Goal: Task Accomplishment & Management: Manage account settings

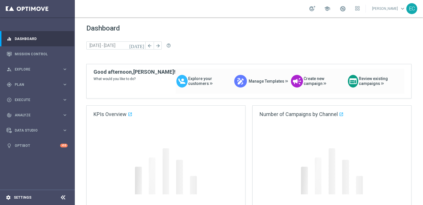
click at [24, 200] on div "settings Settings" at bounding box center [29, 197] width 58 height 5
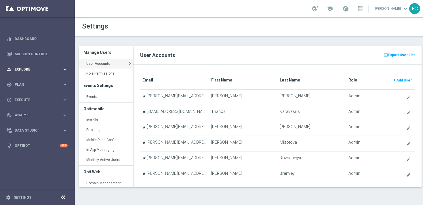
click at [37, 71] on div "person_search Explore" at bounding box center [35, 69] width 56 height 5
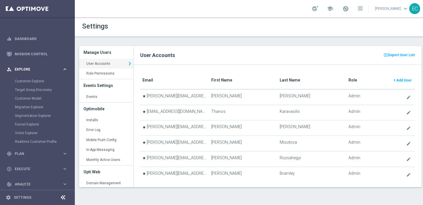
click at [47, 71] on span "Explore" at bounding box center [39, 69] width 48 height 3
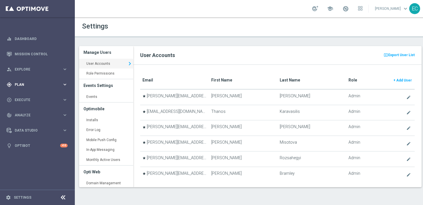
click at [44, 84] on span "Plan" at bounding box center [39, 84] width 48 height 3
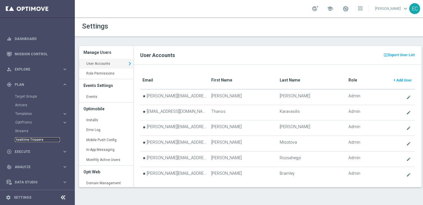
click at [32, 140] on link "Realtime Triggers" at bounding box center [37, 139] width 45 height 5
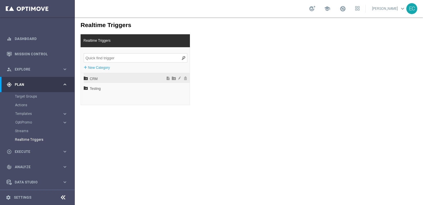
click at [108, 77] on span "CRM" at bounding box center [122, 79] width 64 height 10
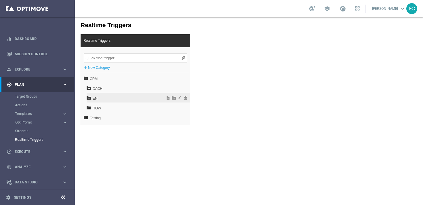
click at [112, 96] on span "EN" at bounding box center [124, 99] width 62 height 10
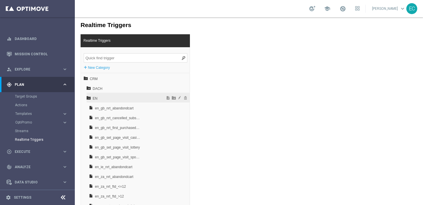
scroll to position [18, 0]
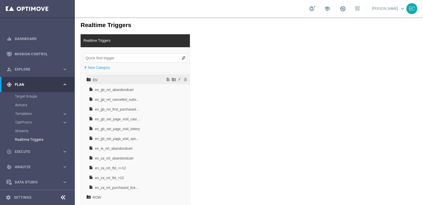
click at [96, 78] on span "EN" at bounding box center [124, 80] width 62 height 10
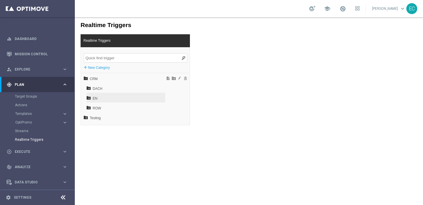
scroll to position [0, 0]
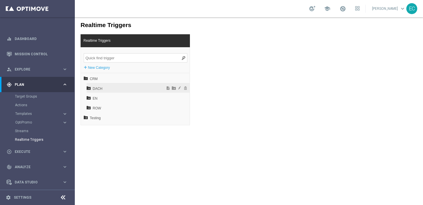
click at [99, 88] on span "DACH" at bounding box center [124, 89] width 62 height 10
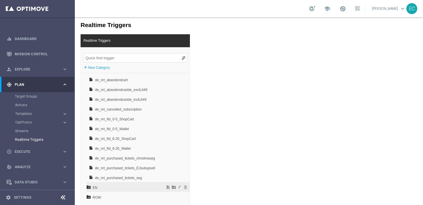
scroll to position [10, 0]
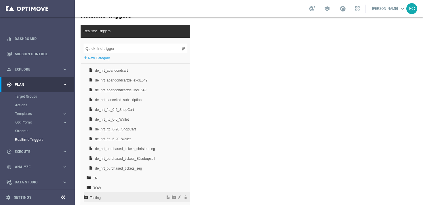
click at [109, 196] on span "Testing" at bounding box center [122, 198] width 64 height 10
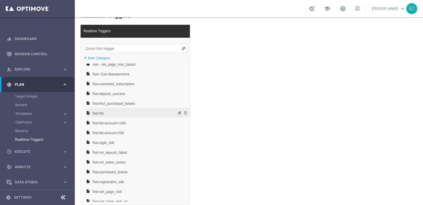
scroll to position [213, 0]
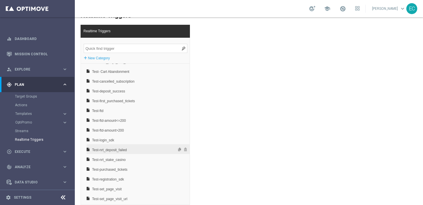
click at [137, 150] on span "Test-nrt_deposit_failed" at bounding box center [123, 150] width 62 height 10
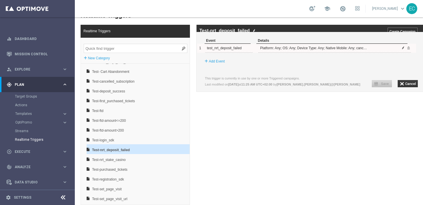
click at [402, 50] on span at bounding box center [403, 47] width 3 height 3
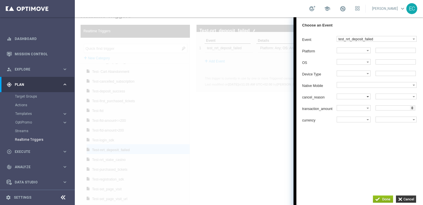
click at [363, 99] on label at bounding box center [352, 96] width 30 height 5
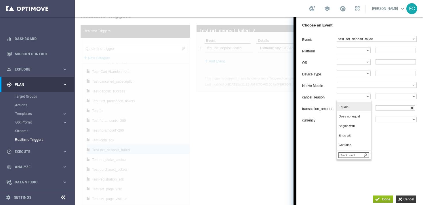
click at [361, 109] on span "Equals" at bounding box center [353, 107] width 28 height 4
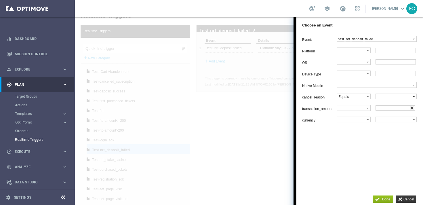
click at [394, 97] on label at bounding box center [394, 96] width 37 height 5
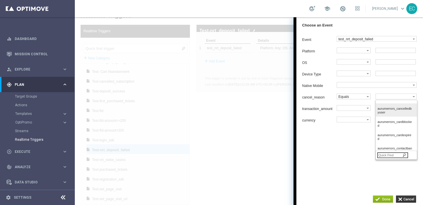
scroll to position [279, 0]
click at [409, 196] on input "button" at bounding box center [406, 199] width 20 height 7
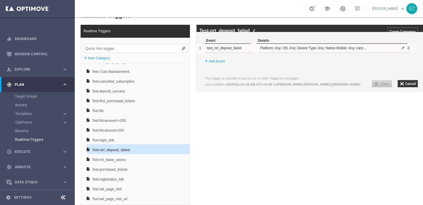
click at [404, 50] on span at bounding box center [403, 47] width 3 height 3
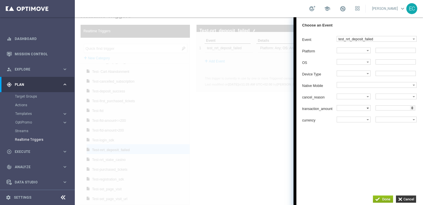
click at [352, 111] on label at bounding box center [352, 107] width 30 height 5
click at [349, 139] on span ">" at bounding box center [353, 138] width 28 height 4
click at [388, 109] on input "number" at bounding box center [396, 107] width 40 height 5
click at [361, 111] on label ">" at bounding box center [352, 107] width 30 height 5
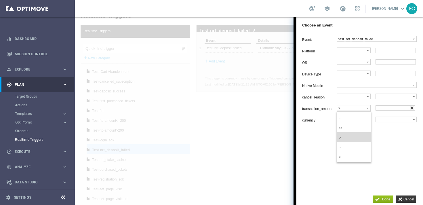
click at [316, 135] on div "Event: test_nrt_deposit_failed dummy_event_test login nrt_abandondcart nrt_canc…" at bounding box center [360, 111] width 127 height 157
click at [410, 198] on input "button" at bounding box center [406, 199] width 20 height 7
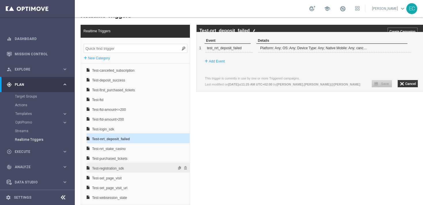
scroll to position [224, 0]
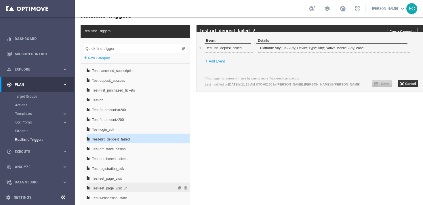
click at [135, 189] on span "Test-set_page_visit_url" at bounding box center [123, 188] width 62 height 10
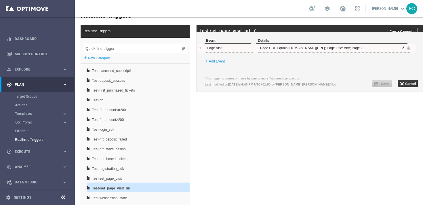
click at [404, 50] on span at bounding box center [403, 47] width 3 height 3
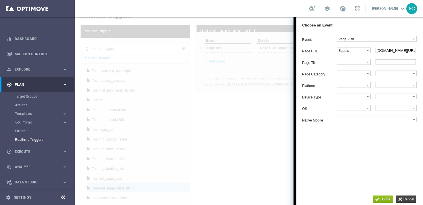
click at [405, 200] on input "button" at bounding box center [406, 199] width 20 height 7
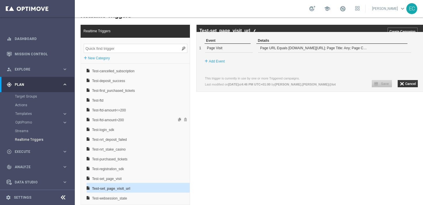
scroll to position [224, 0]
click at [149, 79] on span "Test-deposit_success" at bounding box center [123, 80] width 62 height 10
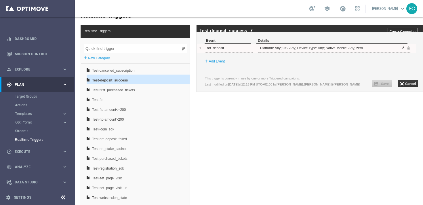
click at [403, 50] on span at bounding box center [403, 47] width 3 height 3
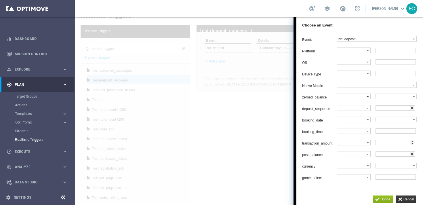
click at [356, 98] on label at bounding box center [352, 96] width 30 height 5
click at [359, 180] on label at bounding box center [352, 177] width 30 height 5
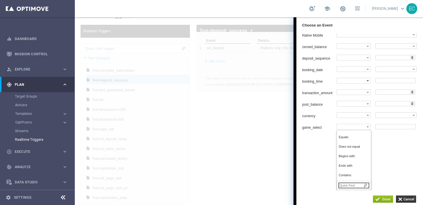
scroll to position [53, 0]
click at [351, 139] on span "Equals" at bounding box center [353, 137] width 28 height 4
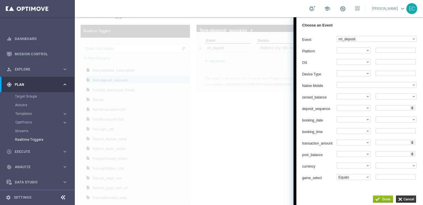
scroll to position [0, 0]
click at [389, 180] on input "text" at bounding box center [396, 177] width 40 height 5
click at [362, 180] on label "Equals" at bounding box center [352, 177] width 30 height 5
click at [316, 168] on label "currency" at bounding box center [319, 166] width 35 height 4
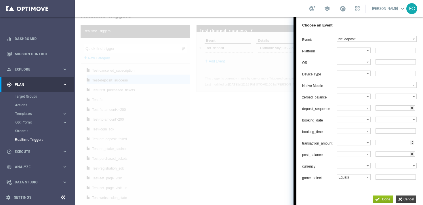
click at [409, 196] on input "button" at bounding box center [406, 199] width 20 height 7
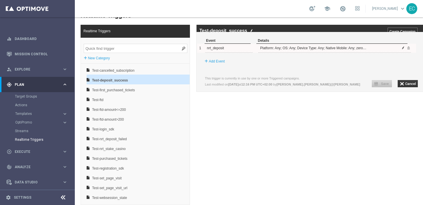
click at [403, 50] on span at bounding box center [403, 47] width 3 height 3
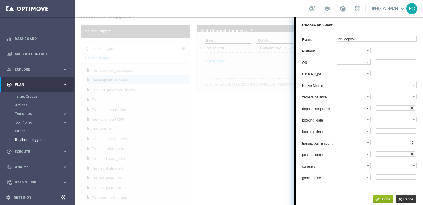
click at [358, 111] on label at bounding box center [352, 107] width 30 height 5
click at [354, 120] on label "=" at bounding box center [353, 119] width 33 height 8
click at [400, 107] on div "Platform Equals Does not equal Begins with Ends with Contains Does not contain …" at bounding box center [362, 114] width 121 height 132
click at [401, 110] on input "number" at bounding box center [396, 107] width 40 height 5
click at [416, 111] on input "1" at bounding box center [396, 107] width 40 height 5
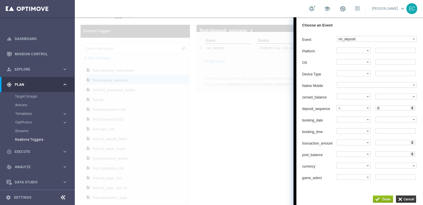
type input "0"
click at [415, 111] on input "0" at bounding box center [396, 107] width 40 height 5
click at [315, 130] on div "Platform Equals Does not equal Begins with Ends with Contains Does not contain …" at bounding box center [362, 114] width 121 height 132
click at [357, 180] on label at bounding box center [352, 177] width 30 height 5
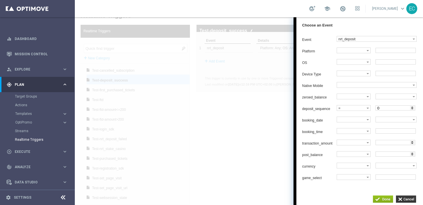
click at [393, 180] on input "text" at bounding box center [396, 177] width 40 height 5
click at [353, 157] on label at bounding box center [352, 153] width 30 height 5
click at [415, 157] on input "1" at bounding box center [396, 153] width 40 height 5
click at [416, 157] on input "2" at bounding box center [396, 153] width 40 height 5
click at [416, 157] on input "3" at bounding box center [396, 153] width 40 height 5
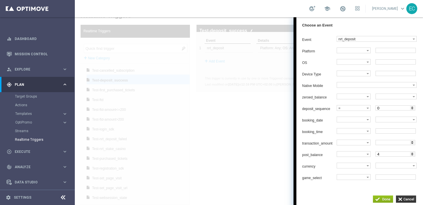
click at [416, 157] on input "4" at bounding box center [396, 153] width 40 height 5
click at [416, 157] on input "5" at bounding box center [396, 153] width 40 height 5
click at [415, 157] on input "4" at bounding box center [396, 153] width 40 height 5
click at [415, 157] on input "3" at bounding box center [396, 153] width 40 height 5
click at [415, 157] on input "2" at bounding box center [396, 153] width 40 height 5
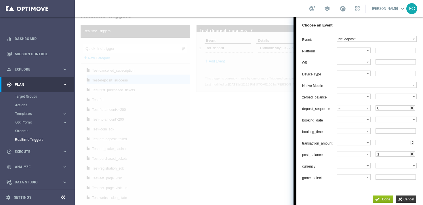
click at [415, 157] on input "1" at bounding box center [396, 153] width 40 height 5
click at [415, 157] on input "2" at bounding box center [396, 153] width 40 height 5
click at [415, 157] on input "3" at bounding box center [396, 153] width 40 height 5
click at [415, 157] on input "4" at bounding box center [396, 153] width 40 height 5
click at [415, 157] on input "5" at bounding box center [396, 153] width 40 height 5
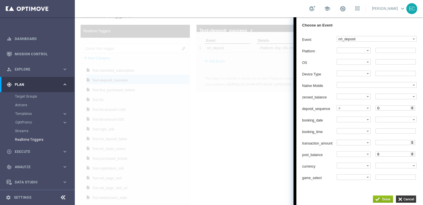
click at [415, 157] on input "6" at bounding box center [396, 153] width 40 height 5
click at [415, 157] on input "7" at bounding box center [396, 153] width 40 height 5
click at [415, 157] on input "8" at bounding box center [396, 153] width 40 height 5
click at [415, 157] on input "9" at bounding box center [396, 153] width 40 height 5
click at [415, 157] on input "10" at bounding box center [396, 153] width 40 height 5
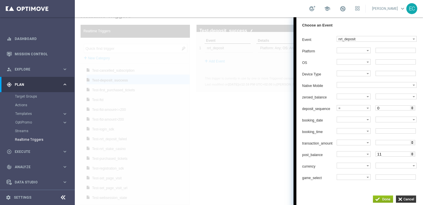
click at [415, 157] on input "11" at bounding box center [396, 153] width 40 height 5
click at [415, 157] on input "12" at bounding box center [396, 153] width 40 height 5
click at [415, 157] on input "13" at bounding box center [396, 153] width 40 height 5
click at [415, 157] on input "12" at bounding box center [396, 153] width 40 height 5
click at [415, 157] on input "11" at bounding box center [396, 153] width 40 height 5
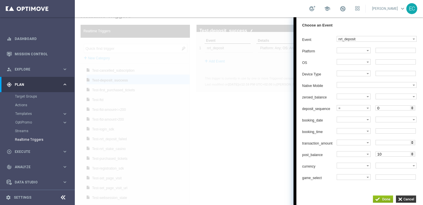
click at [415, 157] on input "10" at bounding box center [396, 153] width 40 height 5
click at [415, 157] on input "9" at bounding box center [396, 153] width 40 height 5
click at [415, 157] on input "8" at bounding box center [396, 153] width 40 height 5
click at [415, 157] on input "7" at bounding box center [396, 153] width 40 height 5
click at [415, 157] on input "6" at bounding box center [396, 153] width 40 height 5
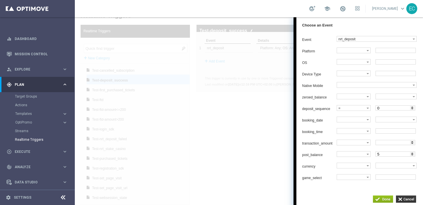
click at [415, 157] on input "5" at bounding box center [396, 153] width 40 height 5
click at [415, 157] on input "4" at bounding box center [396, 153] width 40 height 5
click at [415, 157] on input "3" at bounding box center [396, 153] width 40 height 5
click at [415, 157] on input "2" at bounding box center [396, 153] width 40 height 5
click at [415, 157] on input "1" at bounding box center [396, 153] width 40 height 5
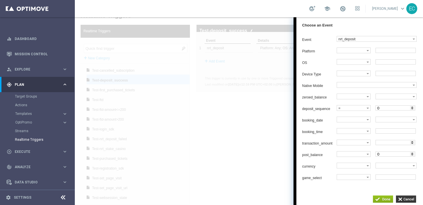
click at [415, 157] on input "0" at bounding box center [396, 153] width 40 height 5
click at [415, 157] on input "1" at bounding box center [396, 153] width 40 height 5
click at [415, 157] on input "2" at bounding box center [396, 153] width 40 height 5
click at [415, 157] on input "1" at bounding box center [396, 153] width 40 height 5
type input "0"
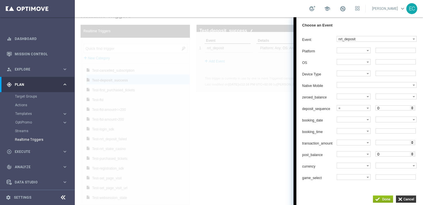
click at [415, 157] on input "0" at bounding box center [396, 153] width 40 height 5
click at [382, 99] on label at bounding box center [394, 96] width 37 height 5
click at [409, 201] on input "button" at bounding box center [406, 199] width 20 height 7
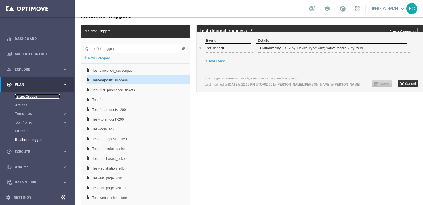
click at [28, 96] on link "Target Groups" at bounding box center [37, 96] width 45 height 5
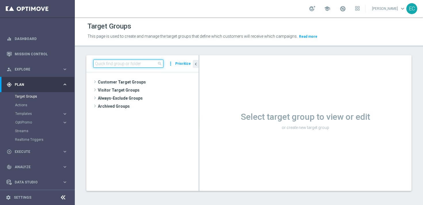
click at [144, 67] on input at bounding box center [128, 64] width 70 height 8
paste input "en_GB__PAGEVISITCASINO2_ALL_EMA_T&T_GM_TG"
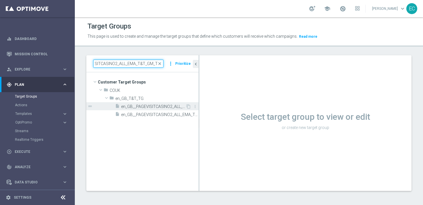
type input "en_GB__PAGEVISITCASINO2_ALL_EMA_T&T_GM_TG"
click at [168, 107] on span "en_GB__PAGEVISITCASINO2_ALL_EMA_T&T_GM_TG" at bounding box center [153, 106] width 65 height 5
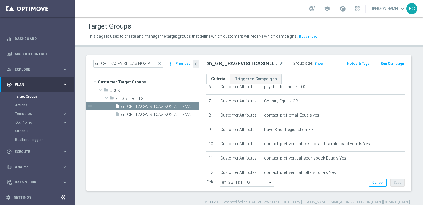
scroll to position [112, 0]
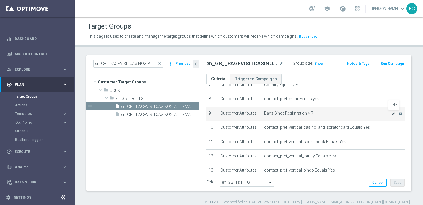
click at [392, 113] on icon "mode_edit" at bounding box center [394, 113] width 5 height 5
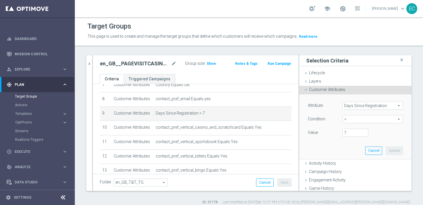
click at [376, 107] on span "Days Since Registration" at bounding box center [373, 105] width 60 height 7
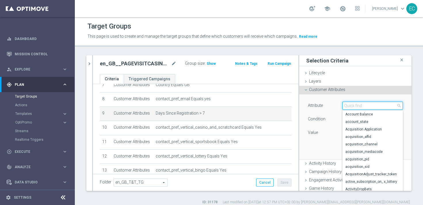
click at [376, 107] on input "search" at bounding box center [373, 106] width 60 height 8
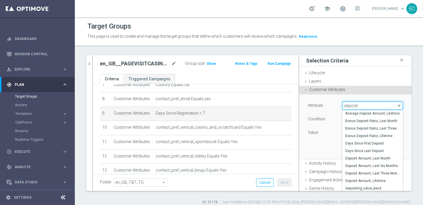
scroll to position [28, 0]
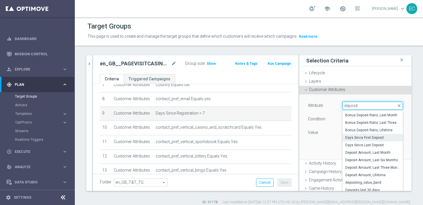
type input "deposit"
click at [391, 137] on span "Days Since First Deposit" at bounding box center [373, 137] width 55 height 5
type input "Days Since First Deposit"
type input "="
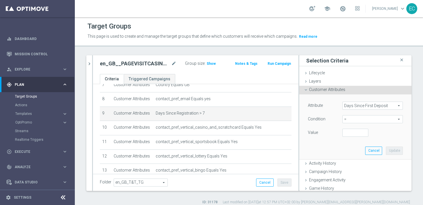
click at [365, 117] on span "=" at bounding box center [373, 118] width 60 height 7
click at [358, 157] on span ">" at bounding box center [373, 158] width 55 height 5
type input ">"
click at [351, 134] on input "number" at bounding box center [356, 133] width 26 height 8
type input "7"
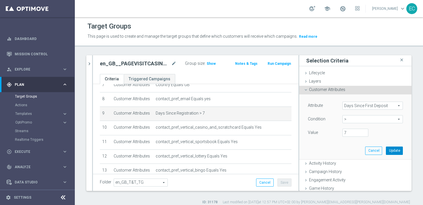
click at [390, 149] on button "Update" at bounding box center [394, 151] width 17 height 8
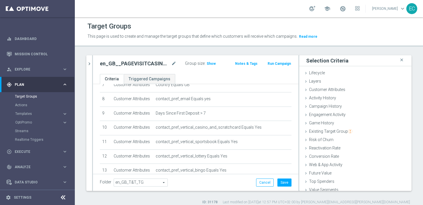
click at [208, 60] on div "Group size : Show" at bounding box center [207, 63] width 44 height 7
click at [210, 65] on span "Show" at bounding box center [211, 64] width 9 height 4
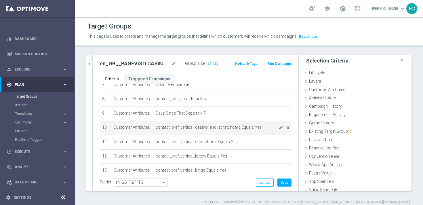
scroll to position [171, 0]
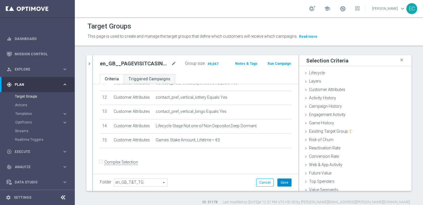
click at [285, 183] on button "Save" at bounding box center [285, 183] width 14 height 8
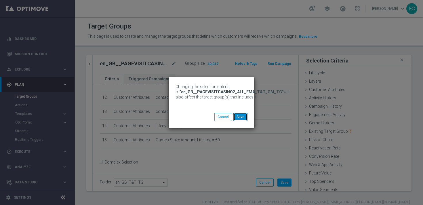
click at [244, 116] on button "Save" at bounding box center [241, 117] width 14 height 8
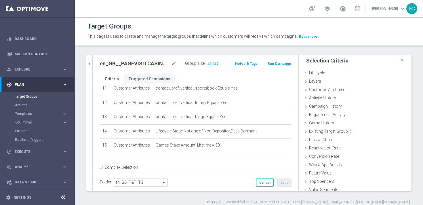
scroll to position [165, 0]
click at [338, 122] on div "Game History done" at bounding box center [356, 123] width 112 height 9
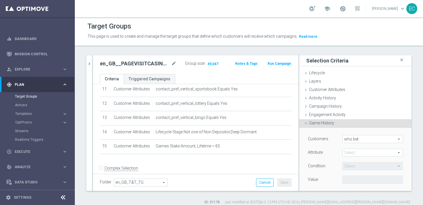
scroll to position [19, 0]
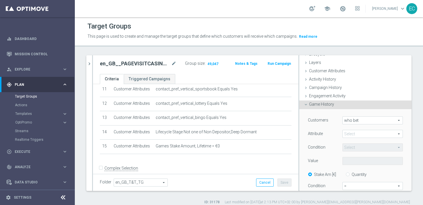
click at [370, 120] on span "who bet" at bounding box center [373, 120] width 60 height 7
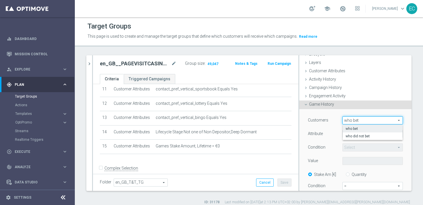
click at [370, 120] on span "who bet" at bounding box center [373, 120] width 60 height 7
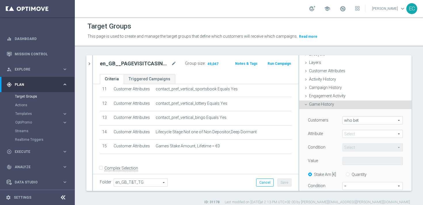
click at [365, 133] on span at bounding box center [373, 133] width 60 height 7
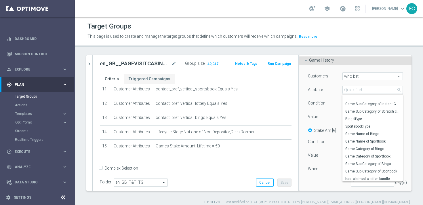
scroll to position [119, 0]
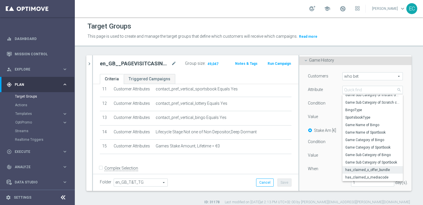
click at [371, 169] on span "has_claimed_x_offer_bundle" at bounding box center [373, 170] width 55 height 5
type input "has_claimed_x_offer_bundle"
type input "Equals"
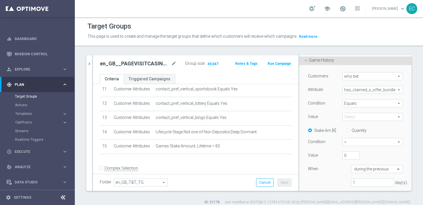
click at [364, 118] on span at bounding box center [373, 116] width 60 height 7
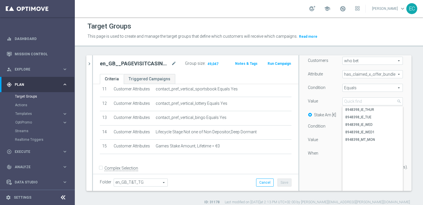
scroll to position [657, 0]
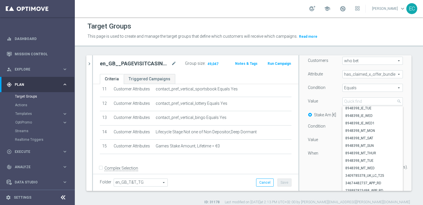
click at [321, 97] on div "Customers who bet who bet arrow_drop_down search Attribute has_claimed_x_offer_…" at bounding box center [355, 116] width 95 height 119
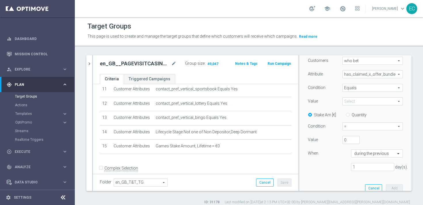
click at [381, 102] on span at bounding box center [373, 101] width 60 height 7
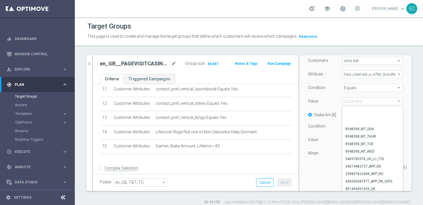
scroll to position [696, 0]
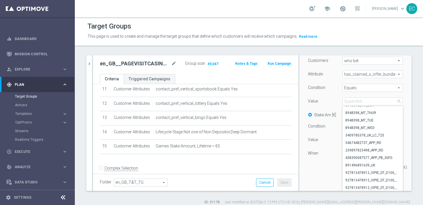
click at [312, 105] on div "Value" at bounding box center [321, 101] width 35 height 9
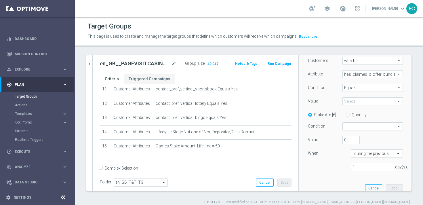
click at [378, 71] on span "has_claimed_x_offer_bundle" at bounding box center [373, 74] width 60 height 7
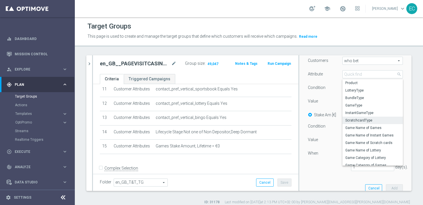
scroll to position [119, 0]
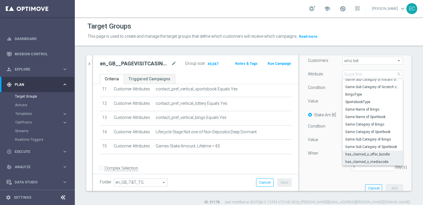
click at [361, 160] on span "has_claimed_x_mediacode" at bounding box center [373, 162] width 55 height 5
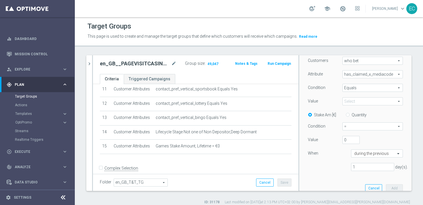
click at [356, 102] on span at bounding box center [373, 101] width 60 height 7
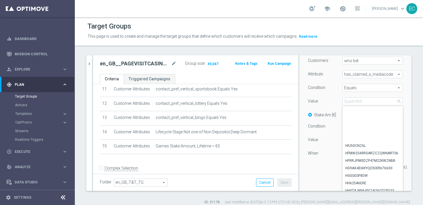
scroll to position [12787, 0]
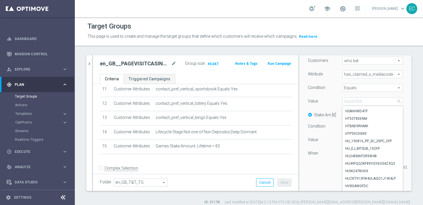
click at [327, 137] on div "Value" at bounding box center [321, 140] width 35 height 9
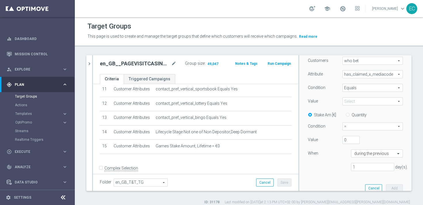
click at [372, 90] on span "Equals" at bounding box center [373, 87] width 60 height 7
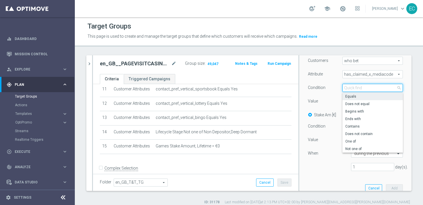
click at [372, 90] on input "search" at bounding box center [373, 88] width 60 height 8
click at [385, 72] on span "has_claimed_x_mediacode" at bounding box center [373, 74] width 60 height 7
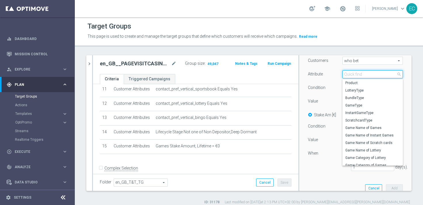
click at [382, 75] on input "search" at bounding box center [373, 74] width 60 height 8
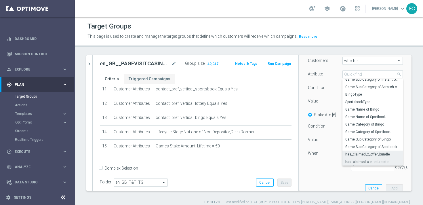
click at [376, 156] on span "has_claimed_x_offer_bundle" at bounding box center [373, 154] width 55 height 5
type input "has_claimed_x_offer_bundle"
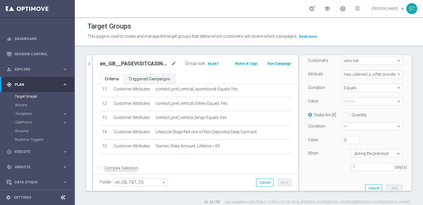
click at [373, 100] on span at bounding box center [373, 101] width 60 height 7
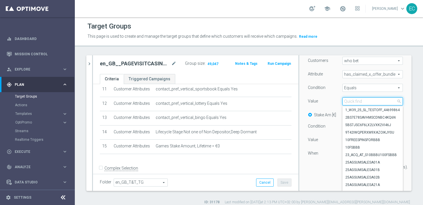
click at [371, 100] on input "search" at bounding box center [373, 101] width 60 height 8
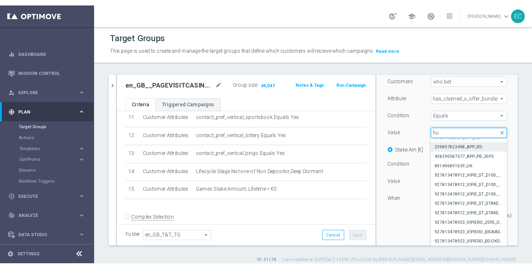
scroll to position [0, 0]
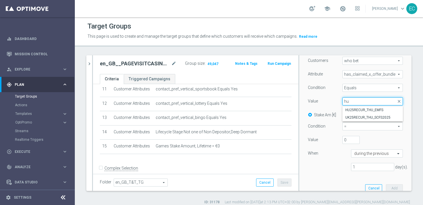
type input "h"
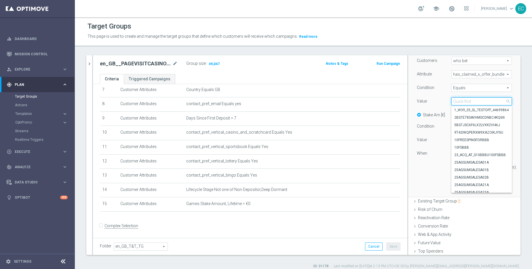
scroll to position [78, 0]
click at [87, 63] on icon "chevron_right" at bounding box center [89, 63] width 5 height 5
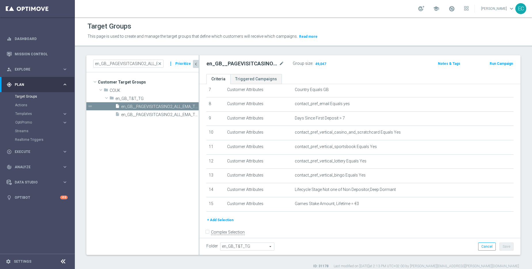
scroll to position [107, 0]
click at [321, 65] on span "49,047" at bounding box center [321, 64] width 12 height 5
click at [423, 191] on icon "mode_edit" at bounding box center [496, 189] width 5 height 5
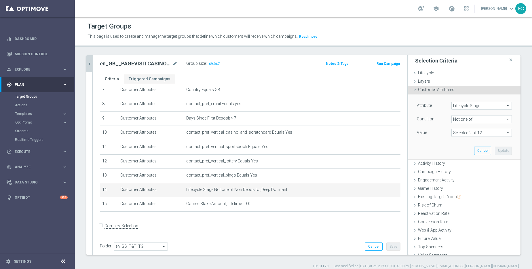
click at [423, 133] on span at bounding box center [482, 132] width 60 height 7
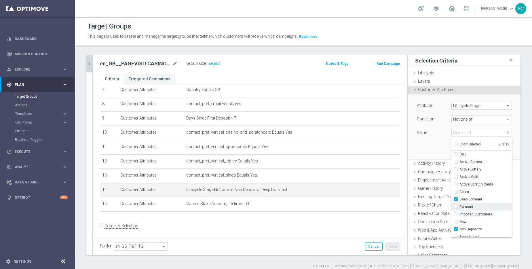
click at [423, 205] on span "Dormant" at bounding box center [486, 206] width 52 height 5
click at [423, 205] on input "Dormant" at bounding box center [458, 207] width 4 height 4
checkbox input "true"
type input "Selected 3 of 12"
click at [420, 142] on div "Attribute Lifecycle Stage Lifecycle Stage arrow_drop_down search Condition Not …" at bounding box center [465, 126] width 104 height 65
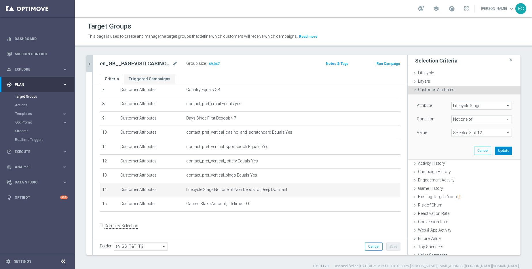
click at [423, 151] on button "Update" at bounding box center [503, 151] width 17 height 8
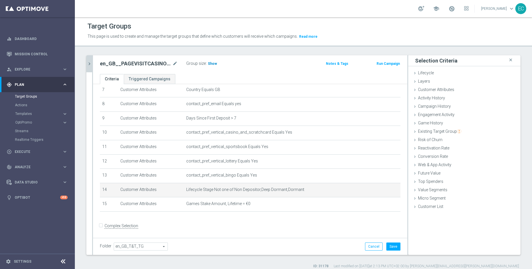
click at [214, 63] on span "Show" at bounding box center [212, 64] width 9 height 4
click at [381, 190] on icon "mode_edit" at bounding box center [383, 189] width 5 height 5
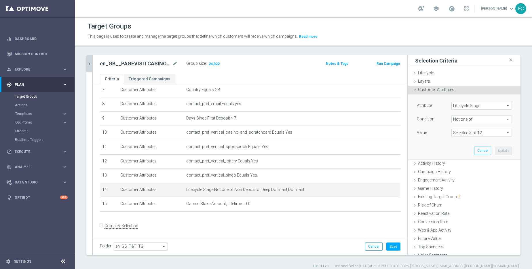
click at [423, 131] on span at bounding box center [482, 132] width 60 height 7
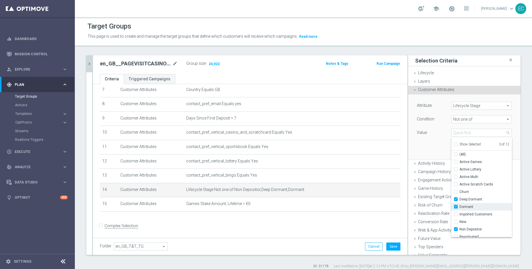
click at [423, 205] on span "Dormant" at bounding box center [486, 206] width 52 height 5
click at [423, 205] on input "Dormant" at bounding box center [458, 207] width 4 height 4
checkbox input "false"
type input "Selected 2 of 12"
click at [419, 147] on div "Attribute Lifecycle Stage Lifecycle Stage arrow_drop_down search Condition Not …" at bounding box center [465, 126] width 104 height 65
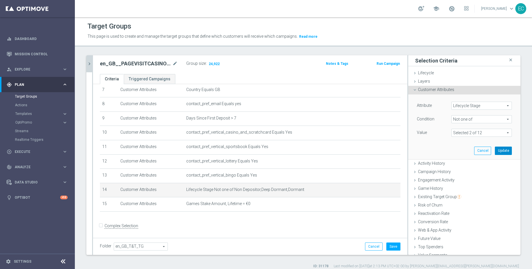
click at [423, 149] on button "Update" at bounding box center [503, 151] width 17 height 8
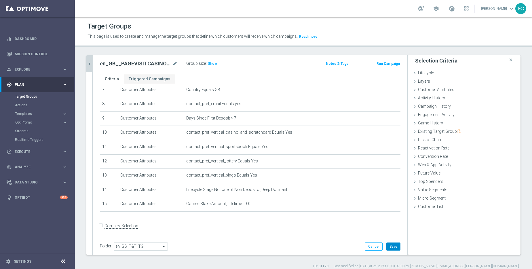
click at [389, 205] on button "Save" at bounding box center [394, 247] width 14 height 8
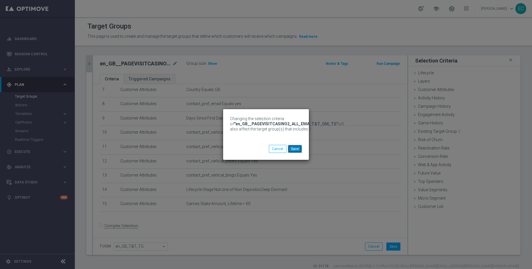
click at [300, 152] on button "Save" at bounding box center [295, 149] width 14 height 8
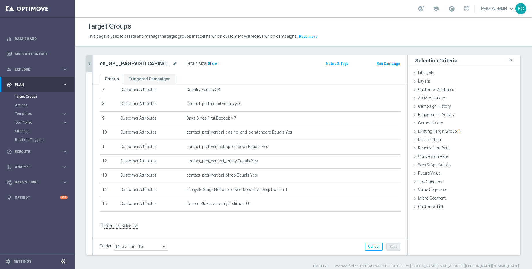
click at [214, 61] on h3 "Show" at bounding box center [212, 63] width 10 height 6
click at [88, 60] on button "chevron_right" at bounding box center [89, 63] width 6 height 17
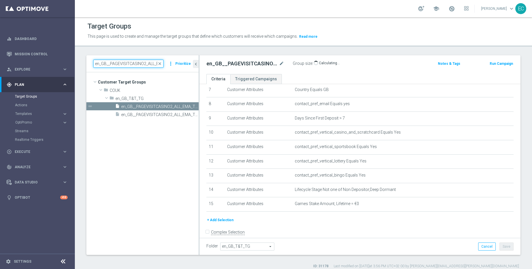
click at [113, 62] on input "en_GB__PAGEVISITCASINO2_ALL_EMA_T&T_GM_TG" at bounding box center [128, 64] width 70 height 8
paste input "UK_ALL_VERTICALS_PROD_CASINO_EMAIL_ONB_D4_100PCT_BONUS_BONUS_1DEP"
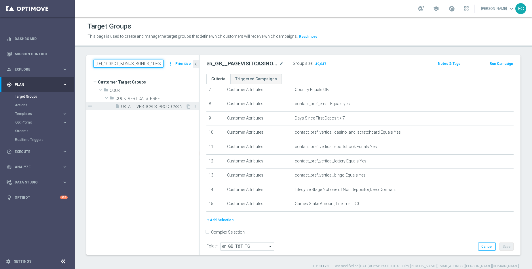
type input "UK_ALL_VERTICALS_PROD_CASINO_EMAIL_ONB_D4_100PCT_BONUS_BONUS_1DEP"
click at [132, 105] on span "UK_ALL_VERTICALS_PROD_CASINO_EMAIL_ONB_D4_100PCT_BONUS_BONUS_1DEP" at bounding box center [153, 106] width 65 height 5
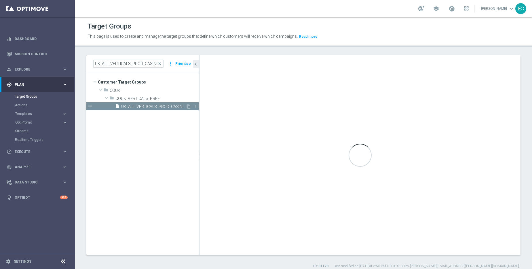
checkbox input "true"
type input "COUK_VERTICALS_PREF"
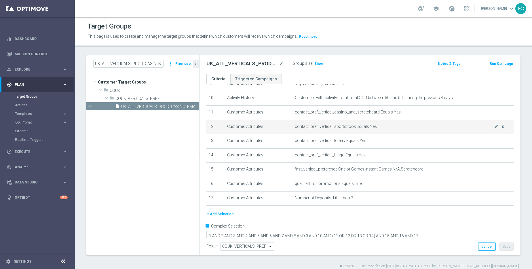
scroll to position [141, 0]
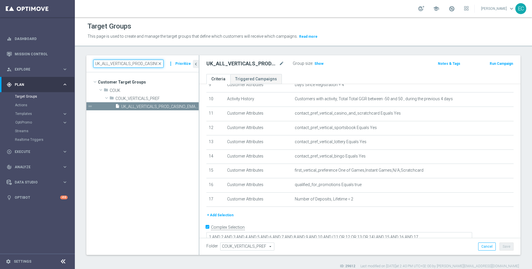
click at [139, 64] on input "UK_ALL_VERTICALS_PROD_CASINO_EMAIL_ONB_D4_100PCT_BONUS_BONUS_1DEP" at bounding box center [128, 64] width 70 height 8
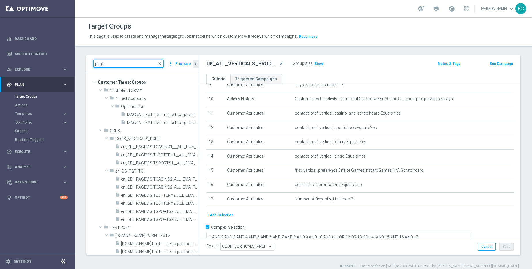
type input "page"
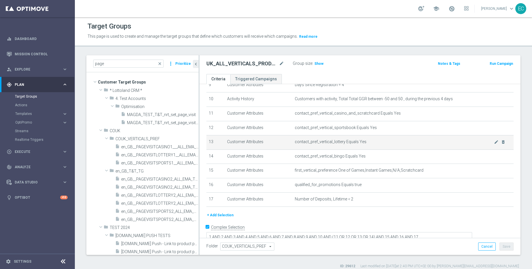
drag, startPoint x: 199, startPoint y: 148, endPoint x: 238, endPoint y: 147, distance: 38.6
click at [238, 147] on div "# Selection Type Criteria delete_forever 1 Customer Attributes Territory Equals…" at bounding box center [360, 97] width 321 height 306
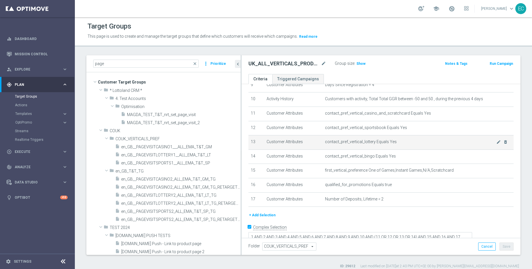
drag, startPoint x: 199, startPoint y: 147, endPoint x: 263, endPoint y: 148, distance: 64.2
click at [263, 148] on as-split "page close more_vert Prioritize Customer Target Groups library_add create_new_f…" at bounding box center [303, 155] width 434 height 200
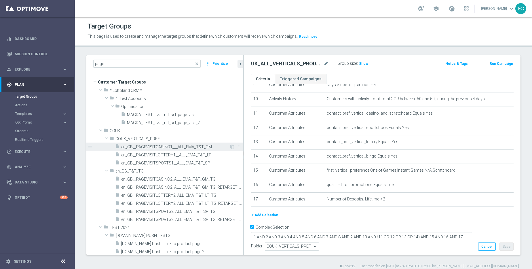
click at [188, 146] on span "en_GB__PAGEVISITCASINO1___ALL_EMA_T&T_GM" at bounding box center [175, 147] width 108 height 5
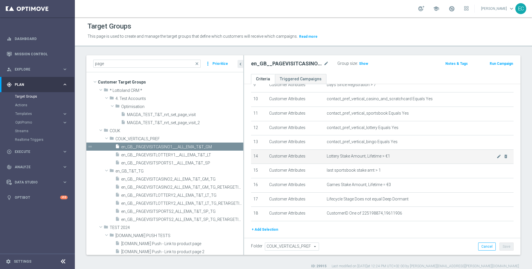
scroll to position [157, 0]
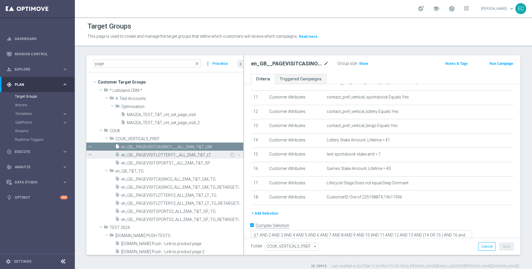
click at [200, 157] on span "en_GB__PAGEVISITLOTTERY1__ALL_EMA_T&T_LT" at bounding box center [175, 155] width 108 height 5
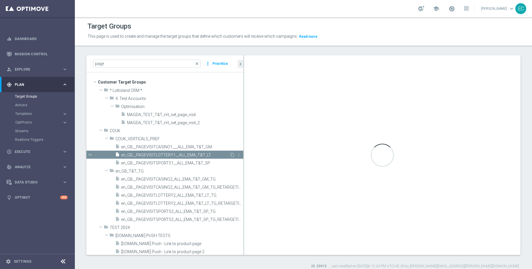
type textarea "1 AND 2 AND 3 AND 4 AND 5 AND 6 AND 7 AND 8 AND 9 AND 10 AND 11 AND 12 AND 13 A…"
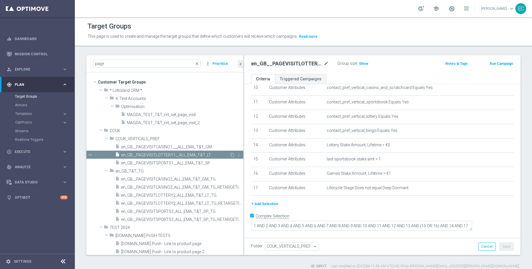
scroll to position [143, 0]
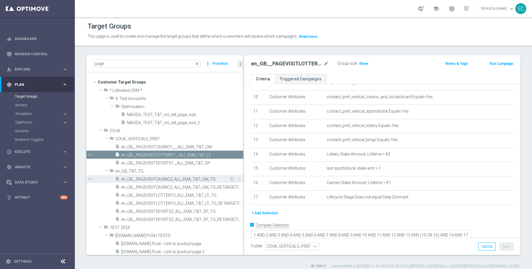
click at [206, 182] on div "insert_drive_file en_GB__PAGEVISITCASINO2_ALL_EMA_T&T_GM_TG" at bounding box center [172, 179] width 114 height 8
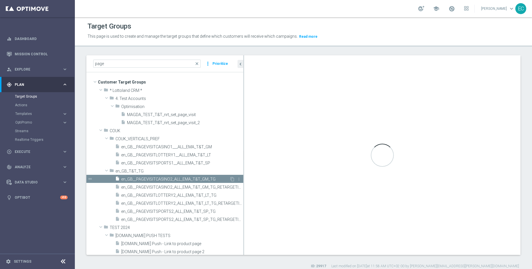
checkbox input "false"
type input "en_GB_T&T_TG"
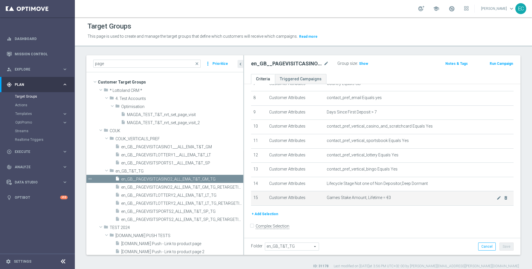
scroll to position [5, 0]
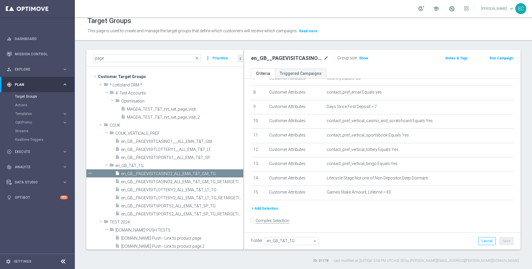
click at [269, 205] on button "+ Add Selection" at bounding box center [265, 208] width 28 height 6
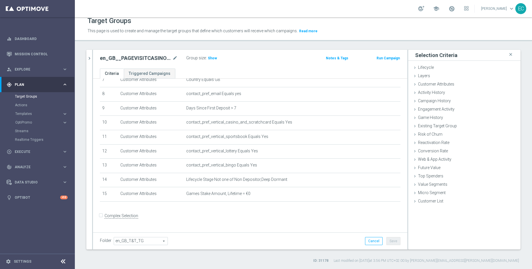
scroll to position [107, 0]
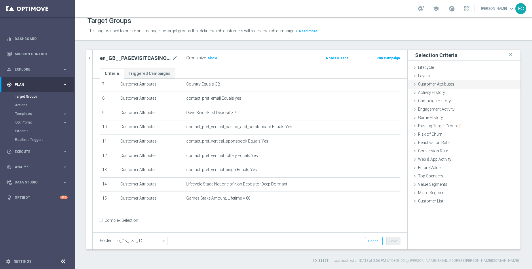
click at [423, 82] on span "Customer Attributes" at bounding box center [436, 84] width 36 height 5
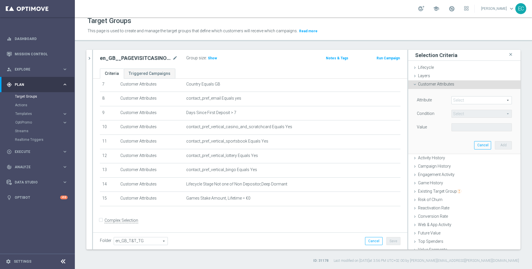
click at [423, 99] on span at bounding box center [482, 99] width 60 height 7
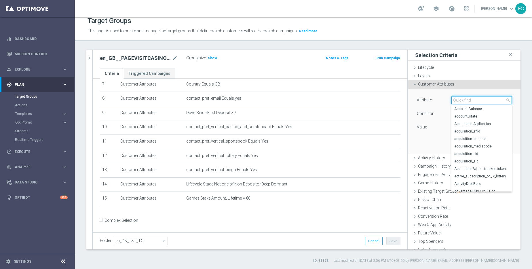
click at [423, 99] on input "search" at bounding box center [482, 100] width 60 height 8
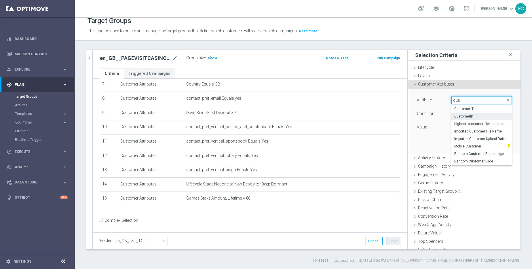
type input "cus"
click at [423, 118] on span "CustomerID" at bounding box center [481, 116] width 55 height 5
type input "CustomerID"
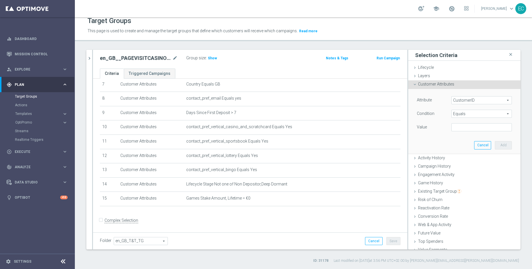
click at [423, 113] on span "Equals" at bounding box center [482, 113] width 60 height 7
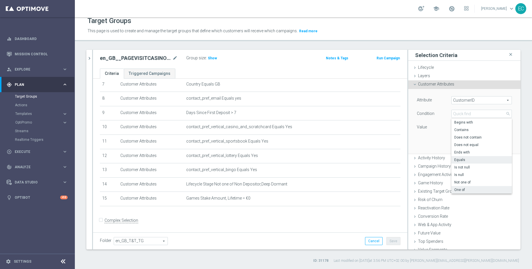
click at [423, 190] on span "One of" at bounding box center [481, 189] width 55 height 5
type input "One of"
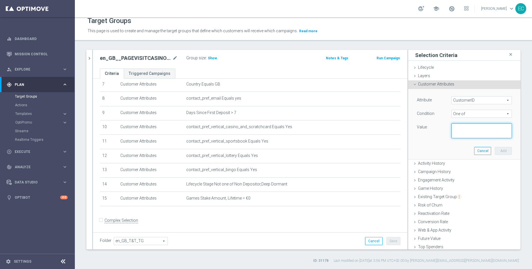
click at [423, 128] on textarea at bounding box center [482, 130] width 60 height 15
paste textarea "225198935"
type textarea "225198935"
click at [423, 149] on button "Add" at bounding box center [503, 151] width 17 height 8
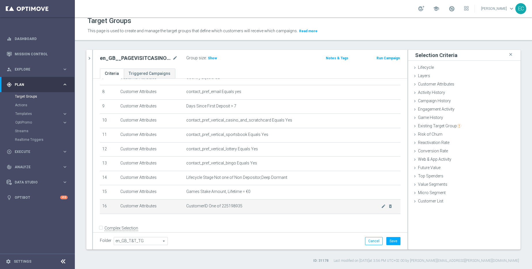
scroll to position [121, 0]
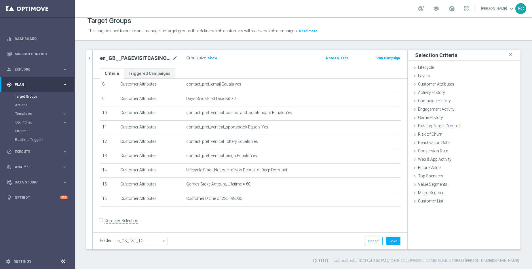
click at [105, 205] on label "Complex Selection" at bounding box center [122, 220] width 34 height 5
click at [100, 205] on input "Complex Selection" at bounding box center [102, 221] width 4 height 8
checkbox input "true"
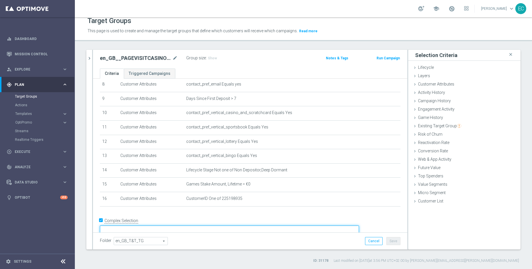
click at [198, 205] on textarea at bounding box center [229, 231] width 259 height 10
click at [143, 205] on textarea "1 and 2 and 3 and 4 and 5 and 6 and 7 and 8 and 9 and 10 and 11 and 12 and 13 a…" at bounding box center [229, 231] width 259 height 10
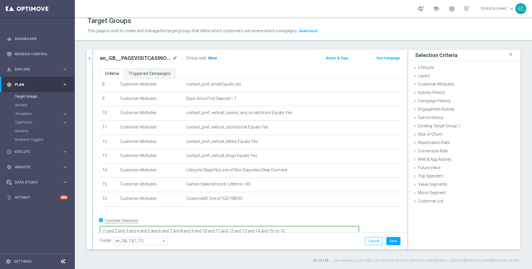
type textarea "(1 and 2 and 3 and 4 and 5 and 6 and 7 and 8 and 9 and 10 and 11 and 12 and 13 …"
click at [209, 59] on span "Show" at bounding box center [212, 58] width 9 height 4
click at [390, 205] on button "Save" at bounding box center [394, 241] width 14 height 8
click at [390, 205] on div "Cancel Save Saving..." at bounding box center [382, 241] width 35 height 8
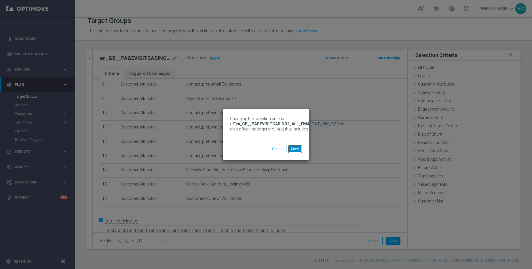
click at [297, 151] on button "Save" at bounding box center [295, 149] width 14 height 8
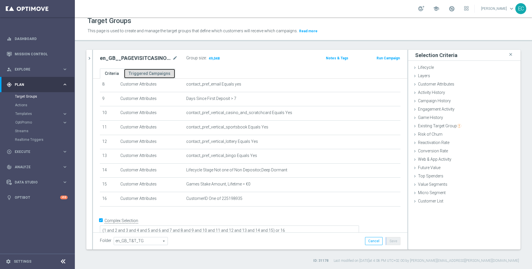
click at [158, 72] on link "Triggered Campaigns" at bounding box center [150, 74] width 52 height 10
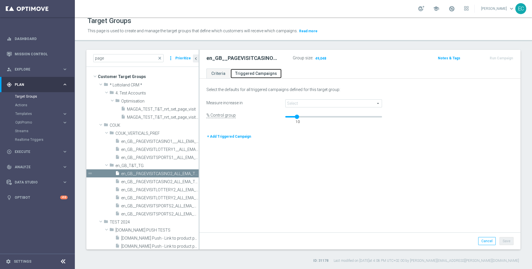
scroll to position [0, 0]
click at [423, 61] on div "Run Campaign" at bounding box center [492, 57] width 44 height 7
click at [236, 135] on button "+ Add Triggered Campaign" at bounding box center [229, 136] width 45 height 6
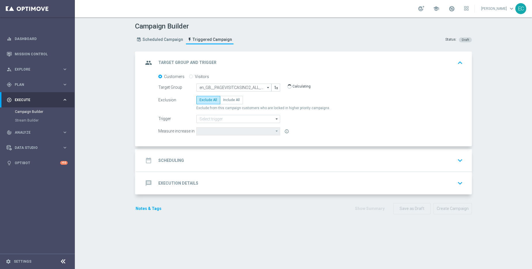
type input "Games Stake Amount"
click at [236, 99] on span "Include All" at bounding box center [231, 100] width 17 height 4
click at [227, 99] on input "Include All" at bounding box center [225, 101] width 4 height 4
radio input "true"
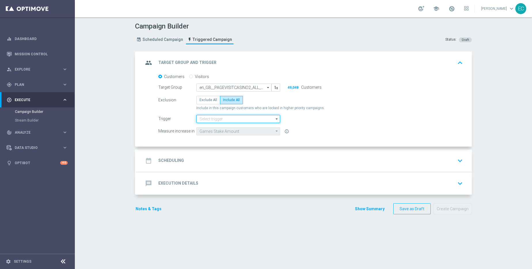
click at [238, 120] on input at bounding box center [238, 119] width 84 height 8
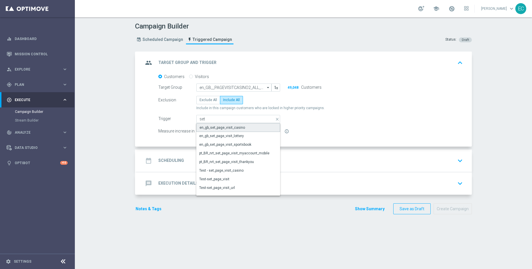
click at [239, 128] on div "en_gb_set_page_visit_casino" at bounding box center [223, 127] width 46 height 5
type input "en_gb_set_page_visit_casino"
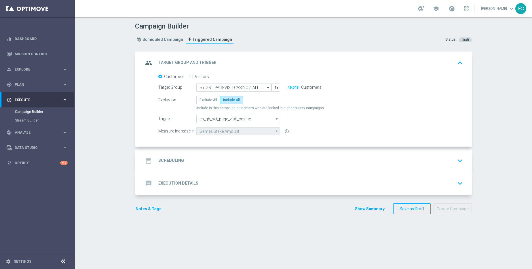
click at [207, 163] on div "date_range Scheduling keyboard_arrow_down" at bounding box center [304, 160] width 322 height 11
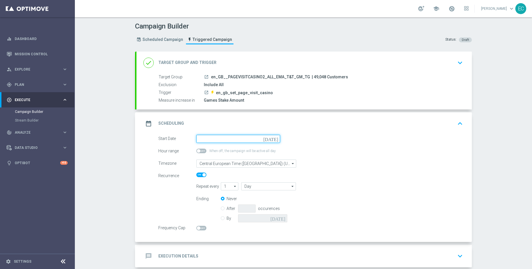
click at [232, 140] on input at bounding box center [238, 139] width 84 height 8
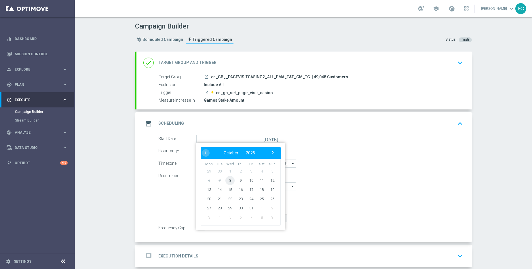
click at [231, 177] on span "8" at bounding box center [230, 180] width 9 height 9
type input "[DATE]"
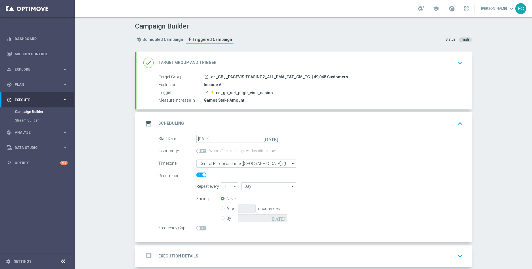
click at [203, 205] on span at bounding box center [201, 228] width 10 height 5
click at [203, 205] on input "checkbox" at bounding box center [201, 228] width 10 height 5
checkbox input "true"
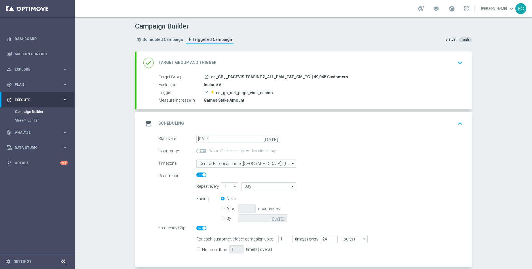
scroll to position [44, 0]
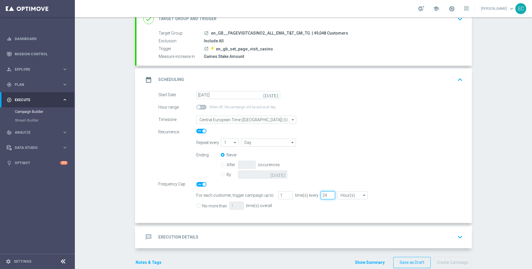
click at [321, 195] on input "24" at bounding box center [328, 195] width 14 height 8
type input "730"
click at [380, 200] on div "For each customer, trigger campaign up to 1 time(s) every 730 Hour(s) Hour(s) a…" at bounding box center [329, 196] width 275 height 10
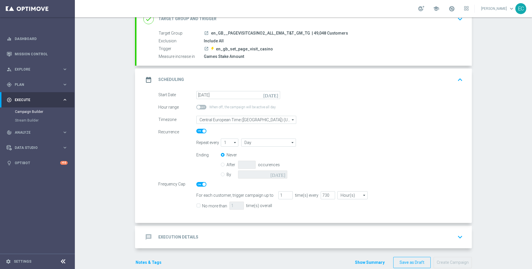
click at [203, 205] on label "No more than" at bounding box center [214, 205] width 25 height 5
click at [200, 205] on input "No more than" at bounding box center [198, 206] width 4 height 4
checkbox input "true"
click at [230, 205] on input "1" at bounding box center [237, 206] width 14 height 8
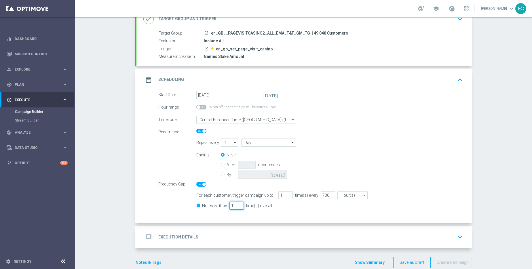
click at [230, 205] on input "1" at bounding box center [237, 206] width 14 height 8
type input "3"
click at [279, 205] on div "No more than 3 time(s) overall" at bounding box center [329, 205] width 275 height 8
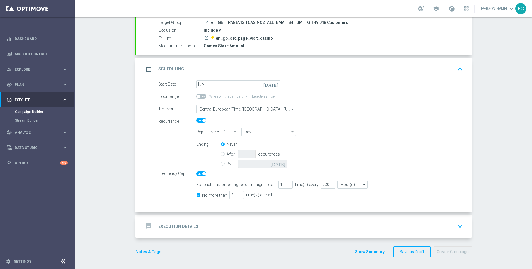
click at [285, 205] on div "message Execution Details keyboard_arrow_down" at bounding box center [304, 226] width 322 height 11
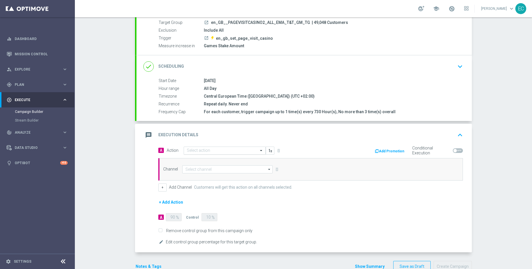
click at [249, 151] on div at bounding box center [225, 150] width 82 height 5
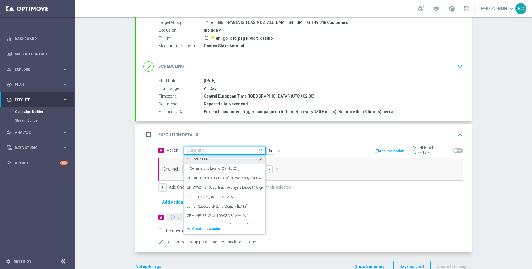
paste input "Track & Trigger en_gb_set_page_visit_casino"
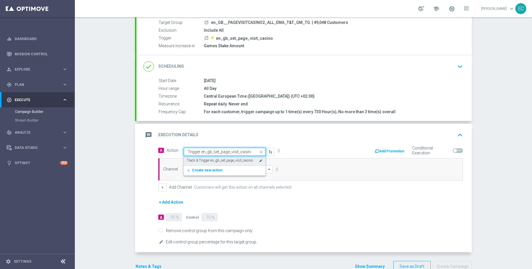
click at [218, 160] on label "Track & Trigger en_gb_set_page_visit_casino" at bounding box center [220, 160] width 66 height 5
type input "Track & Trigger en_gb_set_page_visit_casino"
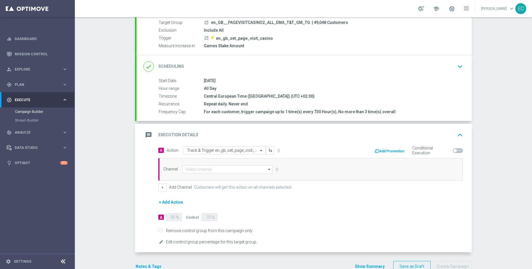
scroll to position [0, 0]
click at [220, 168] on input at bounding box center [227, 169] width 90 height 8
click at [219, 184] on div "Optimail" at bounding box center [225, 186] width 86 height 8
type input "Optimail"
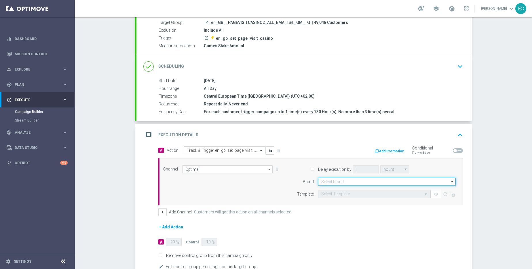
click at [334, 185] on input at bounding box center [387, 182] width 138 height 8
type input "e"
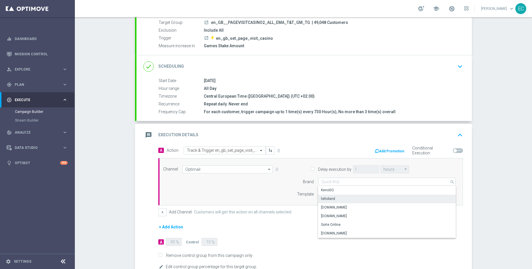
click at [340, 198] on div "lottoland" at bounding box center [387, 199] width 138 height 8
type input "lottoland"
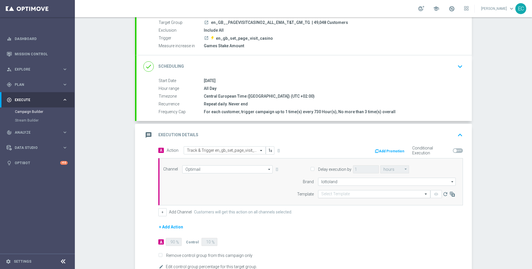
click at [346, 194] on input "text" at bounding box center [368, 194] width 94 height 5
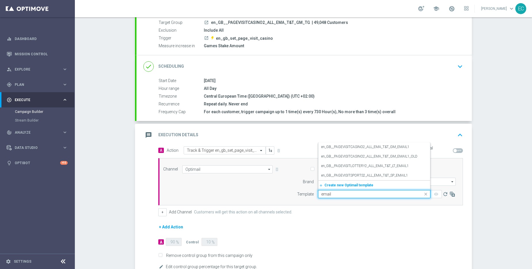
type input "email1"
click at [392, 148] on label "en_GB__PAGEVISITCASINO2_ALL_EMA_T&T_GM_EMAIL1" at bounding box center [365, 147] width 88 height 5
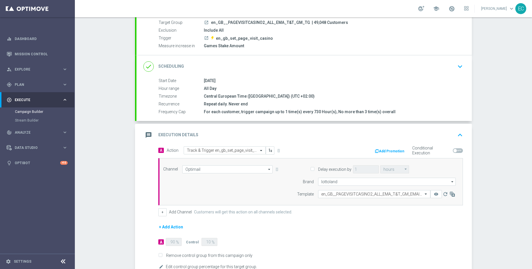
scroll to position [94, 0]
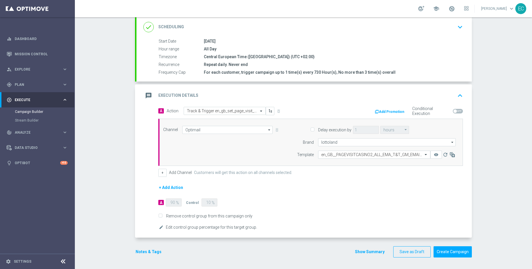
click at [145, 205] on button "Notes & Tags" at bounding box center [148, 251] width 27 height 7
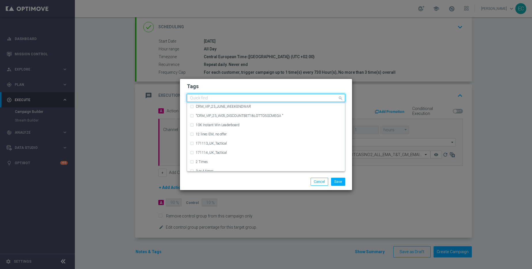
click at [246, 100] on input "text" at bounding box center [264, 98] width 148 height 5
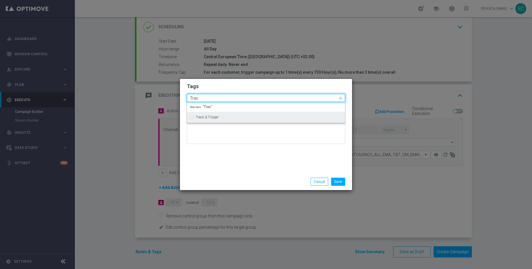
click at [240, 115] on div "Track & Trigger" at bounding box center [269, 116] width 146 height 3
type input "Trac"
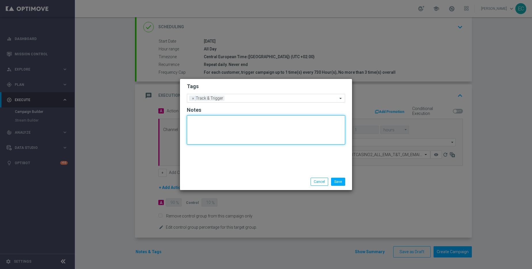
click at [247, 137] on textarea at bounding box center [266, 129] width 158 height 29
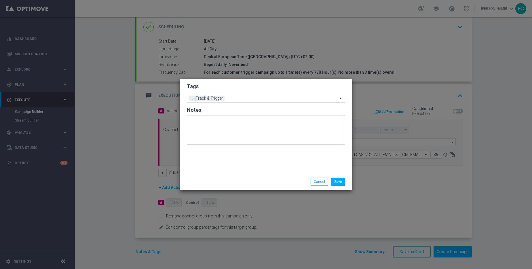
click at [245, 95] on div "Add a new tag × Track & Trigger" at bounding box center [262, 98] width 151 height 8
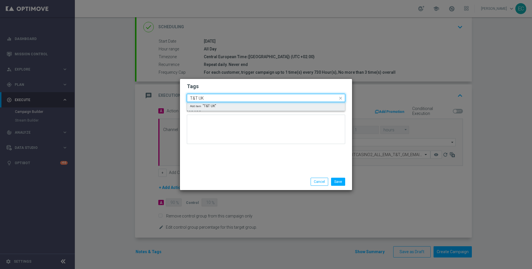
click at [251, 103] on div "Add item "T&T UK"" at bounding box center [266, 106] width 158 height 9
type input "T&T UK"
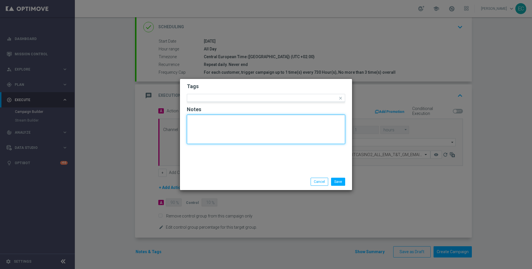
click at [298, 131] on textarea at bounding box center [266, 129] width 158 height 29
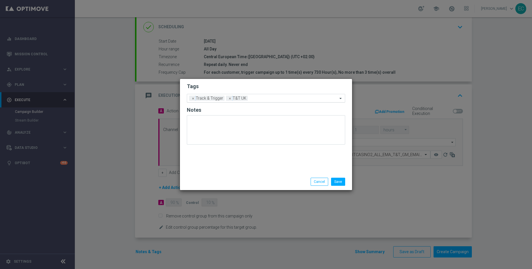
click at [284, 98] on input "text" at bounding box center [294, 98] width 88 height 5
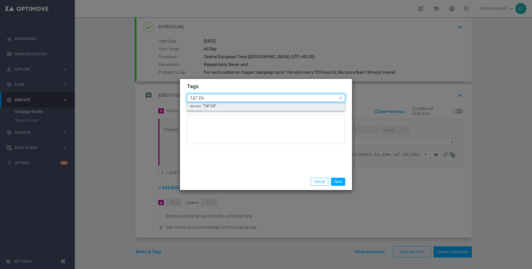
click at [275, 108] on div "Add item "T&T EN"" at bounding box center [266, 106] width 158 height 9
type input "T&T EN"
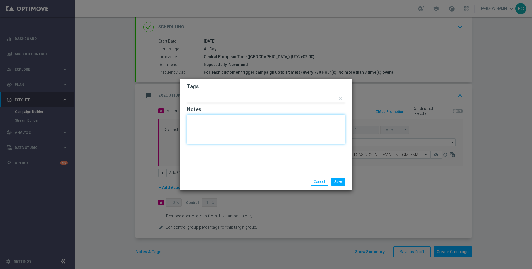
click at [276, 133] on textarea at bounding box center [266, 129] width 158 height 29
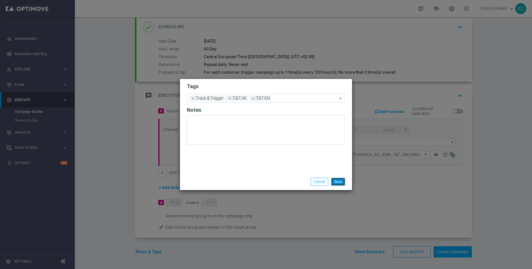
click at [338, 181] on button "Save" at bounding box center [338, 182] width 14 height 8
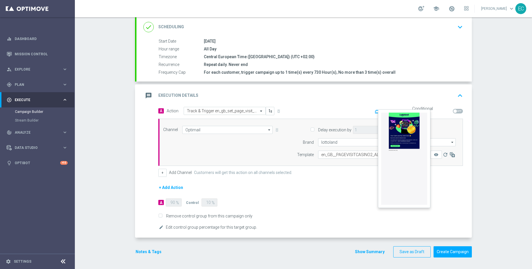
click at [423, 155] on button "remove_red_eye" at bounding box center [437, 155] width 12 height 8
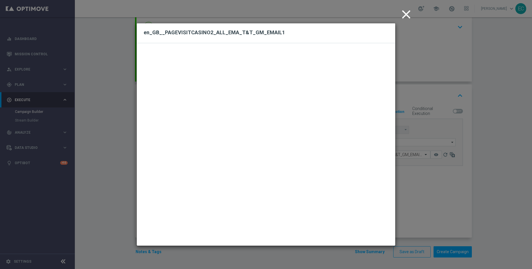
click at [406, 9] on icon "close" at bounding box center [406, 14] width 14 height 14
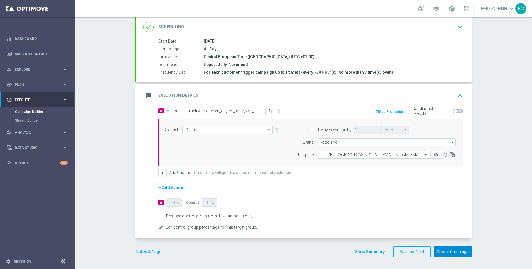
click at [423, 205] on button "Create Campaign" at bounding box center [453, 251] width 38 height 11
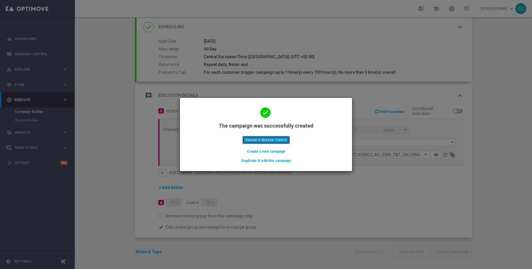
click at [262, 139] on button "Review in Mission Control" at bounding box center [267, 140] width 48 height 8
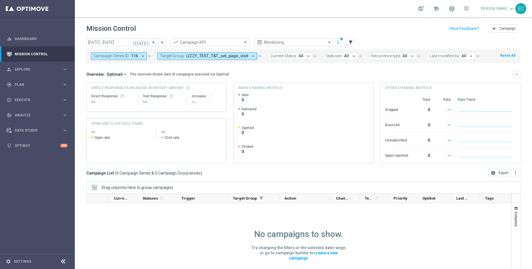
click at [258, 56] on icon "close" at bounding box center [260, 56] width 4 height 4
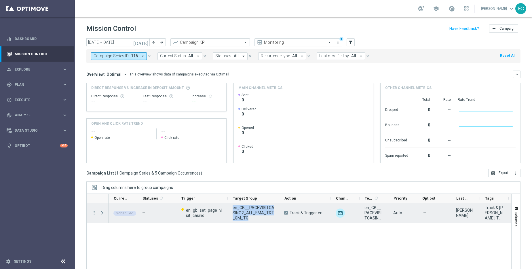
drag, startPoint x: 258, startPoint y: 219, endPoint x: 233, endPoint y: 206, distance: 28.5
click at [233, 205] on span "en_GB__PAGEVISITCASINO2_ALL_EMA_T&T_GM_TG" at bounding box center [254, 213] width 42 height 16
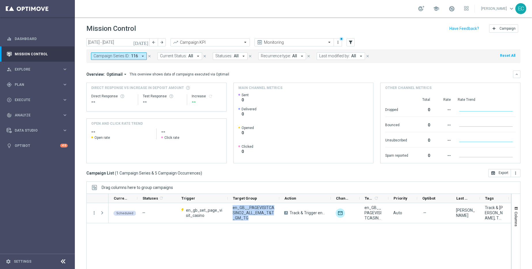
click at [317, 205] on span "Track & Trigger en_gb_set_page_visit_casino" at bounding box center [308, 212] width 36 height 5
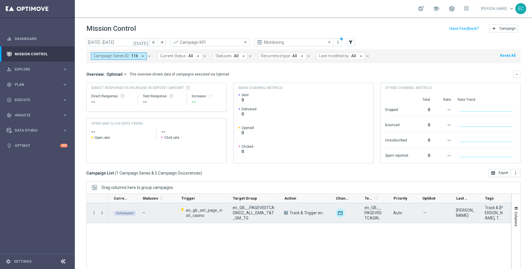
click at [317, 205] on span "Track & Trigger en_gb_set_page_visit_casino" at bounding box center [308, 212] width 36 height 5
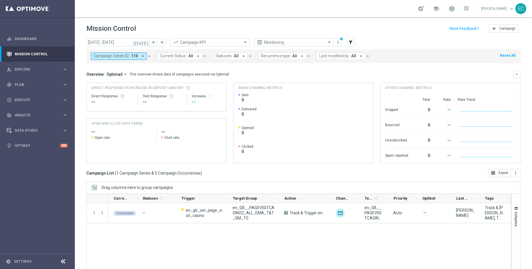
click at [197, 205] on span "en_gb_set_page_visit_casino" at bounding box center [204, 213] width 37 height 10
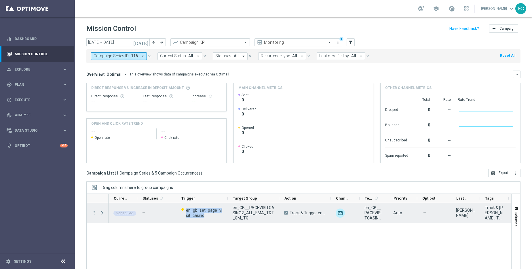
click at [197, 205] on span "en_gb_set_page_visit_casino" at bounding box center [204, 213] width 37 height 10
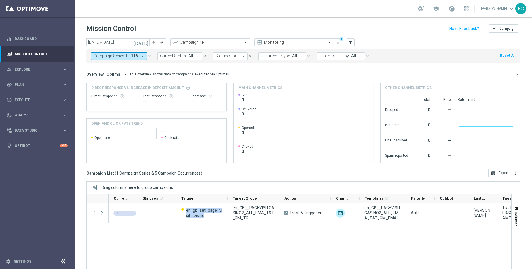
drag, startPoint x: 388, startPoint y: 198, endPoint x: 405, endPoint y: 194, distance: 18.0
click at [405, 194] on div at bounding box center [406, 198] width 2 height 9
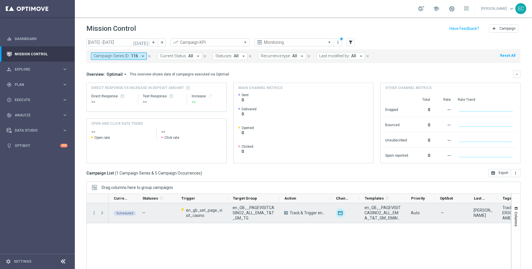
click at [104, 205] on span at bounding box center [102, 213] width 5 height 5
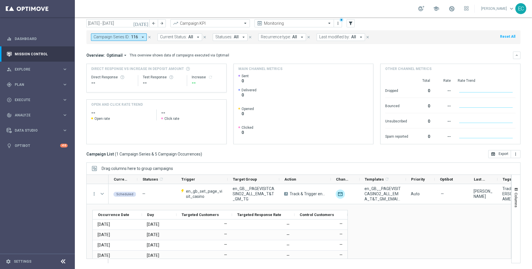
scroll to position [19, 0]
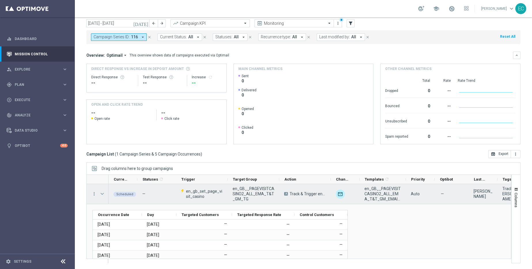
click at [102, 195] on span at bounding box center [102, 194] width 5 height 5
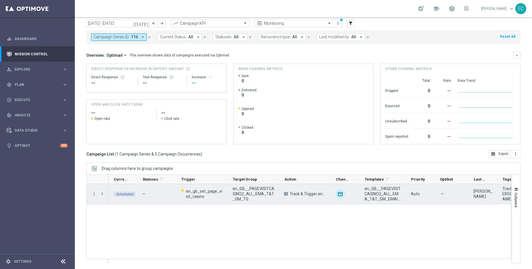
click at [102, 195] on span at bounding box center [102, 194] width 5 height 5
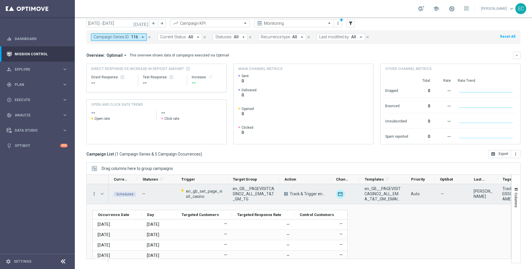
click at [95, 194] on icon "more_vert" at bounding box center [94, 193] width 5 height 5
click at [103, 197] on div "list" at bounding box center [101, 198] width 9 height 4
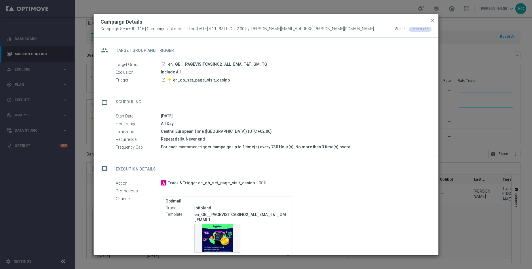
drag, startPoint x: 363, startPoint y: 142, endPoint x: 364, endPoint y: 105, distance: 37.7
click at [364, 105] on div "date_range Scheduling Start Date 08 Oct 2025 Hour range All Day Timezone Centra…" at bounding box center [266, 122] width 345 height 67
click at [364, 105] on div "date_range Scheduling" at bounding box center [266, 101] width 345 height 24
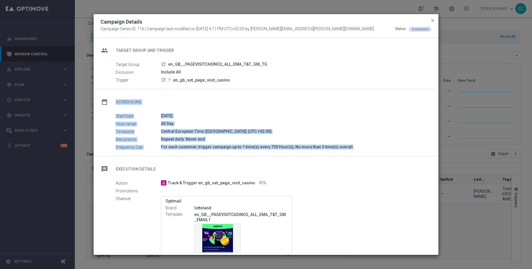
drag, startPoint x: 364, startPoint y: 105, endPoint x: 372, endPoint y: 144, distance: 40.3
click at [372, 144] on div "date_range Scheduling Start Date 08 Oct 2025 Hour range All Day Timezone Centra…" at bounding box center [266, 122] width 345 height 67
click at [372, 144] on div "For each customer, trigger campaign up to 1 time(s) every 730 Hour(s), No more …" at bounding box center [294, 147] width 266 height 6
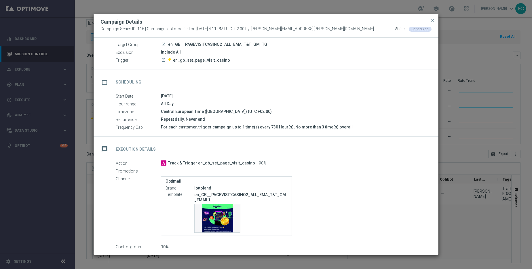
scroll to position [46, 0]
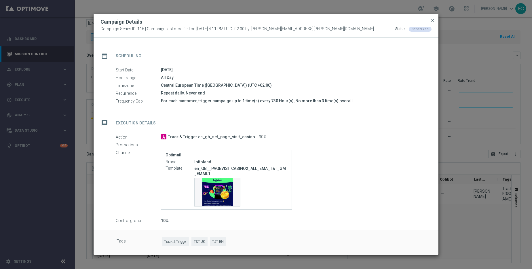
click at [423, 20] on span "close" at bounding box center [433, 20] width 5 height 5
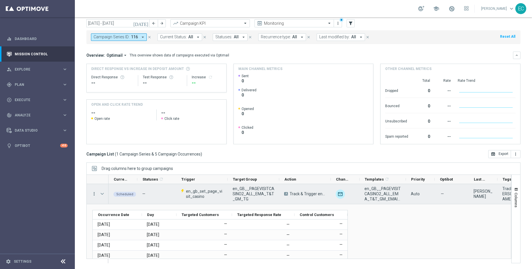
click at [94, 192] on icon "more_vert" at bounding box center [94, 193] width 5 height 5
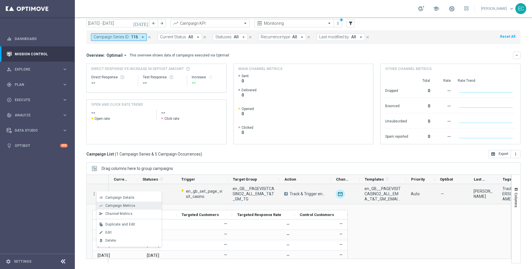
click at [120, 205] on span "Campaign Metrics" at bounding box center [120, 206] width 30 height 4
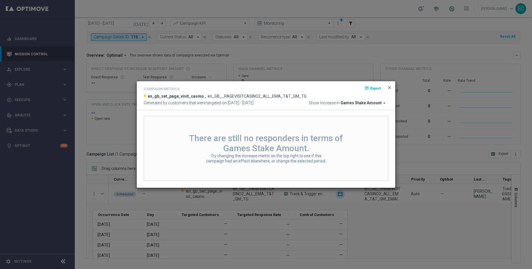
click at [390, 86] on span "close" at bounding box center [389, 87] width 5 height 5
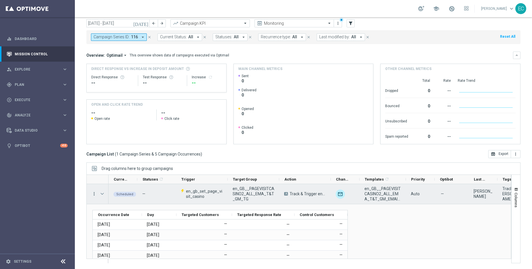
click at [94, 194] on icon "more_vert" at bounding box center [94, 193] width 5 height 5
click at [111, 196] on span "Campaign Details" at bounding box center [119, 198] width 29 height 4
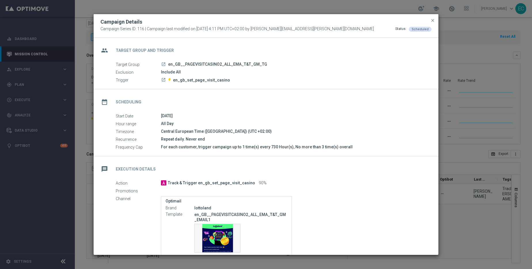
click at [423, 23] on button "close" at bounding box center [433, 20] width 6 height 7
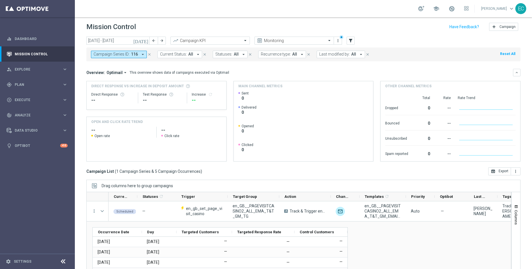
scroll to position [0, 0]
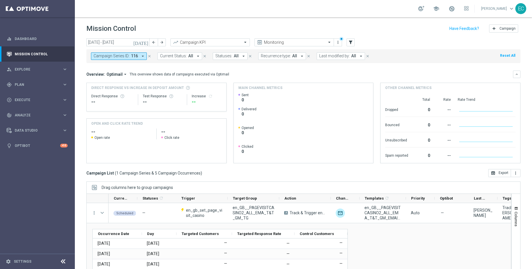
click at [149, 55] on icon "close" at bounding box center [149, 56] width 4 height 4
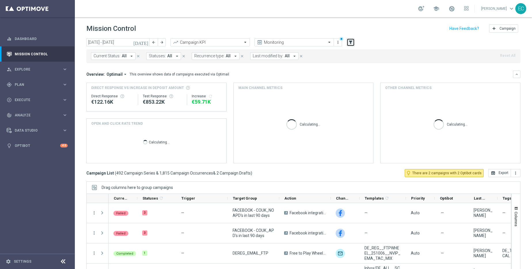
click at [353, 42] on icon "filter_alt" at bounding box center [350, 42] width 5 height 5
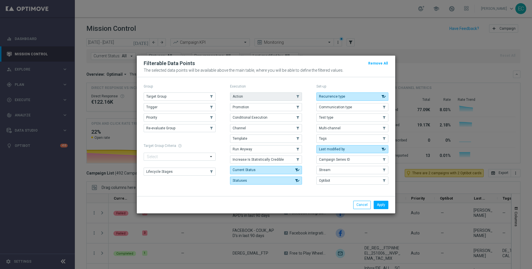
click at [261, 98] on button "Action" at bounding box center [266, 96] width 72 height 8
click at [380, 205] on button "Apply" at bounding box center [381, 205] width 15 height 8
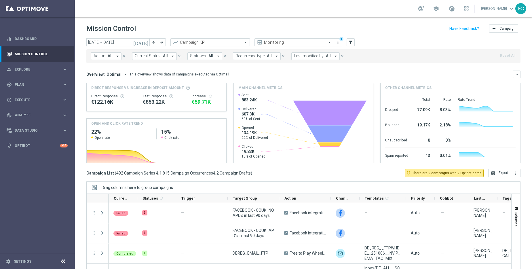
click at [111, 57] on span "All" at bounding box center [110, 56] width 5 height 5
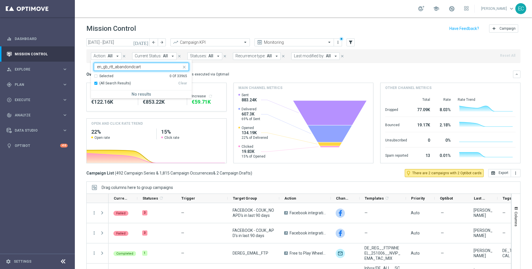
type input "en_gb_rtt_abandondcart"
click at [186, 65] on icon "close" at bounding box center [184, 67] width 5 height 5
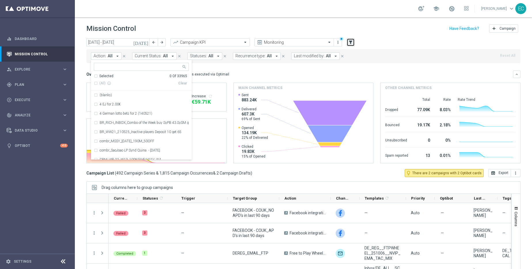
click at [352, 42] on icon "filter_alt" at bounding box center [350, 42] width 5 height 5
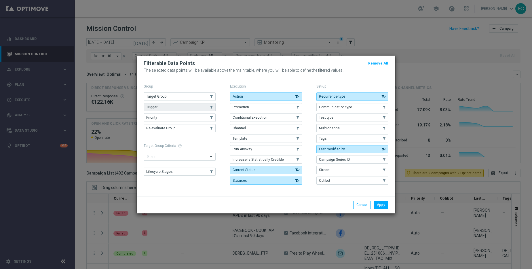
click at [189, 109] on button "Trigger" at bounding box center [180, 107] width 72 height 8
click at [383, 204] on button "Apply" at bounding box center [381, 205] width 15 height 8
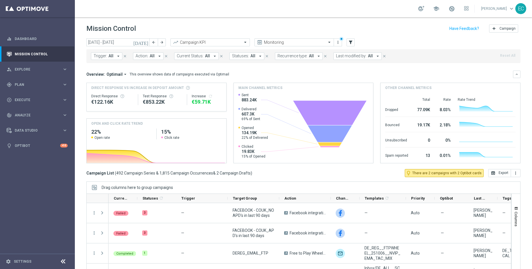
click at [117, 54] on icon "arrow_drop_down" at bounding box center [118, 56] width 5 height 5
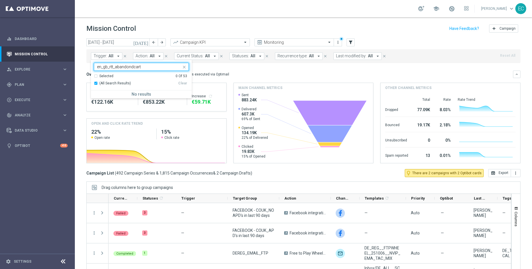
type input "en_gb_rtt_abandondcart"
click at [161, 30] on div "Mission Control add Campaign" at bounding box center [303, 28] width 434 height 11
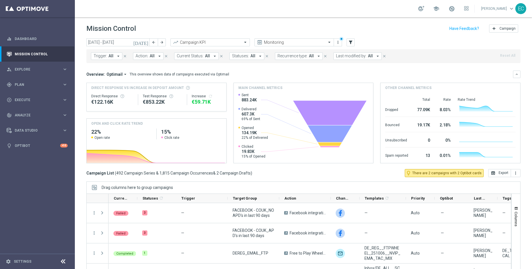
click at [118, 52] on button "Trigger: All arrow_drop_down" at bounding box center [106, 55] width 31 height 7
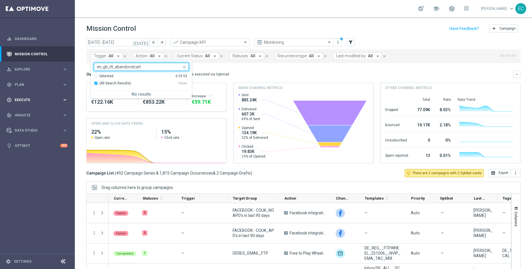
type input "en_gb_rtt_abandondcart"
click at [20, 98] on span "Execute" at bounding box center [39, 99] width 48 height 3
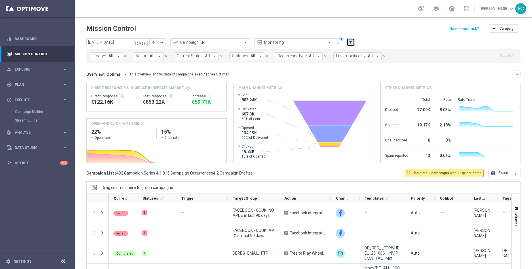
click at [350, 42] on icon "filter_alt" at bounding box center [350, 42] width 5 height 5
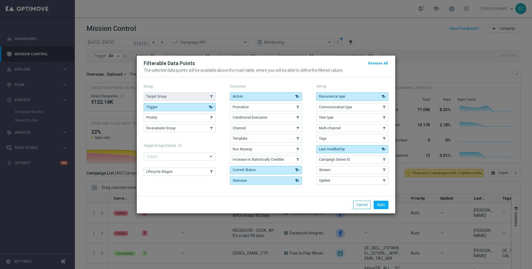
click at [181, 99] on button "Target Group" at bounding box center [180, 96] width 72 height 8
click at [380, 201] on button "Apply" at bounding box center [381, 205] width 15 height 8
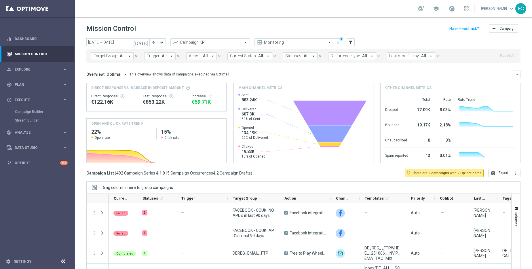
click at [112, 57] on span "Target Group:" at bounding box center [106, 56] width 25 height 5
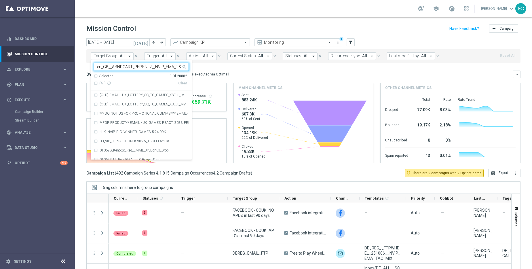
scroll to position [0, 14]
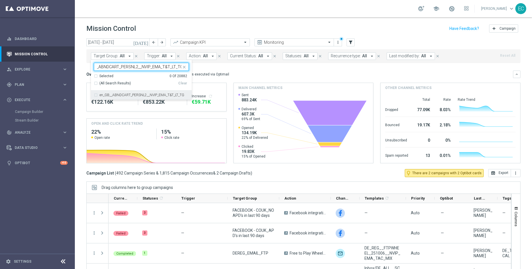
click at [146, 94] on label "en_GB__ABNDCART_PERSNL2__NVIP_EMA_T&T_LT_TG" at bounding box center [142, 94] width 85 height 3
type input "en_GB__ABNDCART_PERSNL2__NVIP_EMA_T&T_LT_TG"
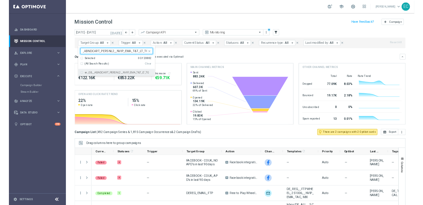
scroll to position [0, 0]
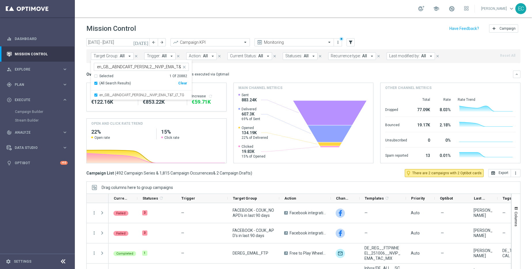
click at [171, 34] on div "Mission Control add Campaign" at bounding box center [303, 28] width 434 height 11
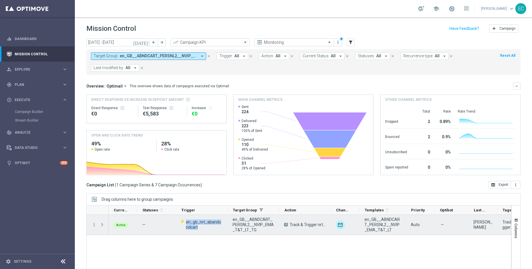
drag, startPoint x: 197, startPoint y: 231, endPoint x: 186, endPoint y: 221, distance: 15.1
click at [186, 205] on div "en_gb_nrt_abandondcart" at bounding box center [202, 225] width 52 height 20
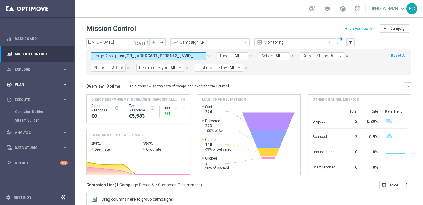
click at [35, 84] on span "Plan" at bounding box center [39, 84] width 48 height 3
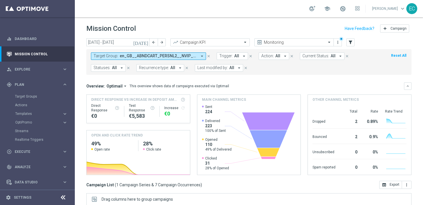
scroll to position [17, 0]
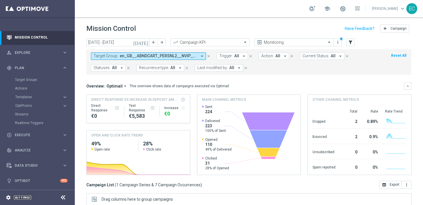
click at [29, 196] on link "Settings" at bounding box center [23, 197] width 18 height 3
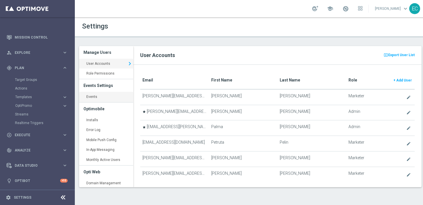
click at [96, 95] on link "Events keyboard_arrow_right" at bounding box center [106, 97] width 54 height 10
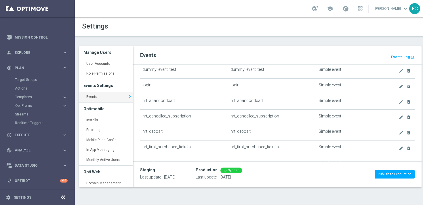
scroll to position [33, 0]
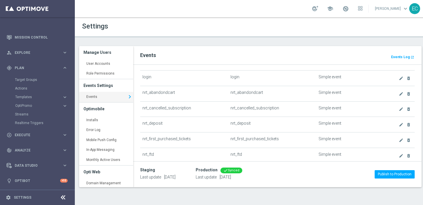
click at [40, 127] on div "Realtime Triggers" at bounding box center [44, 123] width 59 height 9
click at [37, 124] on link "Realtime Triggers" at bounding box center [37, 123] width 45 height 5
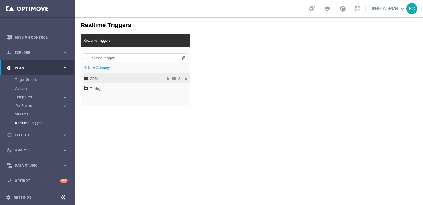
click at [102, 79] on span "CRM" at bounding box center [122, 79] width 64 height 10
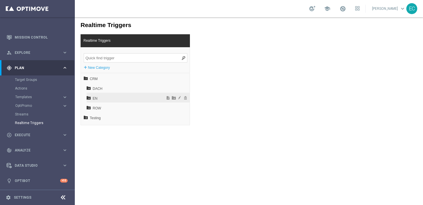
click at [102, 96] on span "EN" at bounding box center [124, 99] width 62 height 10
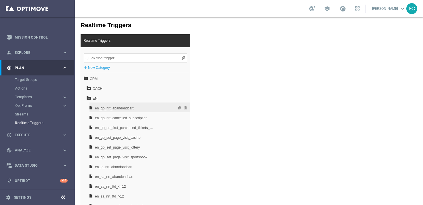
click at [126, 110] on span "en_gb_nrt_abandondcart" at bounding box center [125, 108] width 60 height 10
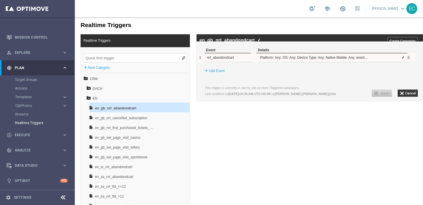
click at [402, 59] on span at bounding box center [403, 57] width 3 height 3
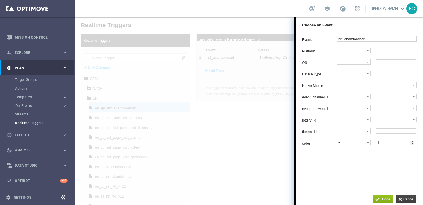
click at [406, 196] on input "button" at bounding box center [406, 199] width 20 height 7
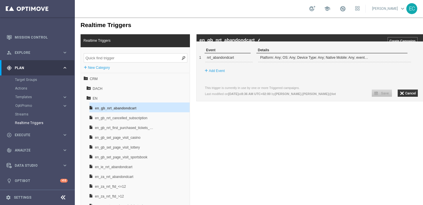
click at [334, 162] on div "Realtime Triggers Realtime Triggers + New Category CRM DACH EN en_gb_nrt_abando…" at bounding box center [249, 115] width 348 height 197
click at [337, 161] on div "Realtime Triggers Realtime Triggers + New Category CRM DACH EN en_gb_nrt_abando…" at bounding box center [249, 115] width 348 height 197
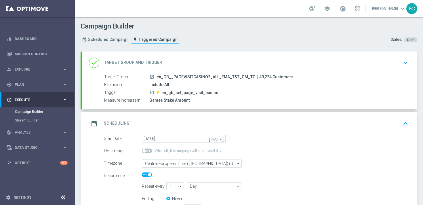
drag, startPoint x: 251, startPoint y: 78, endPoint x: 157, endPoint y: 78, distance: 94.2
click at [157, 78] on span "en_GB__PAGEVISITCASINO2_ALL_EMA_T&T_GM_TG" at bounding box center [206, 77] width 99 height 5
copy span "en_GB__PAGEVISITCASINO2_ALL_EMA_T&T_GM_TG"
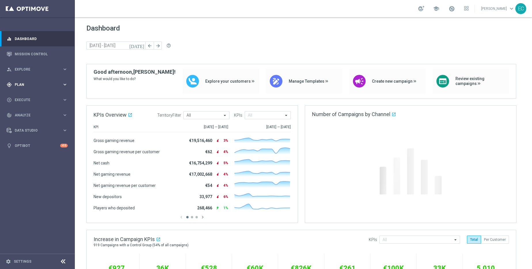
click at [39, 80] on div "gps_fixed Plan keyboard_arrow_right" at bounding box center [37, 84] width 74 height 15
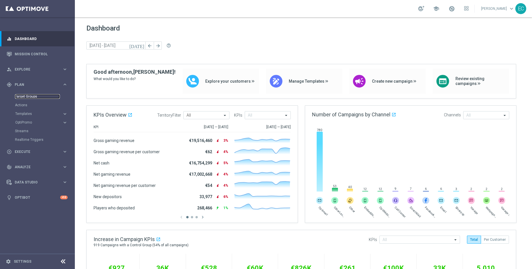
click at [36, 94] on link "Target Groups" at bounding box center [37, 96] width 45 height 5
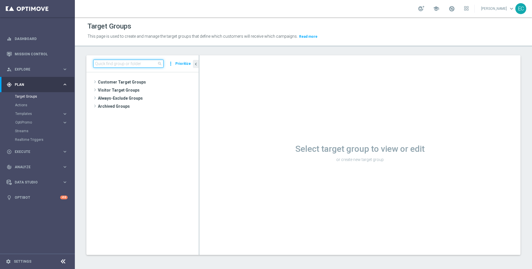
click at [135, 64] on input at bounding box center [128, 64] width 70 height 8
paste input "MAGDA_TEST_T&T_nrt_deposit_failed"
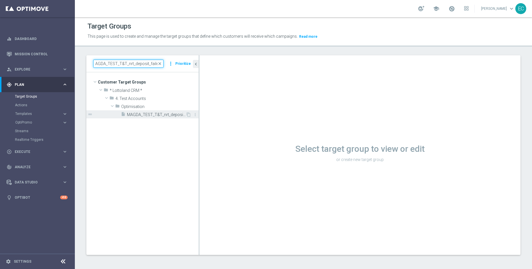
type input "MAGDA_TEST_T&T_nrt_deposit_failed"
click at [175, 113] on span "MAGDA_TEST_T&T_nrt_deposit_failed" at bounding box center [156, 114] width 59 height 5
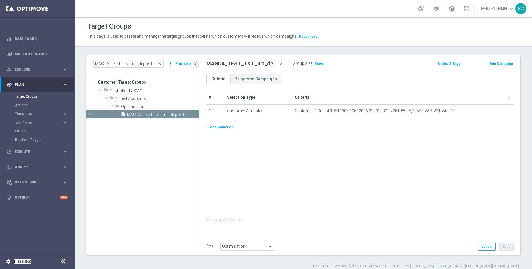
click at [21, 263] on link "Settings" at bounding box center [23, 261] width 18 height 3
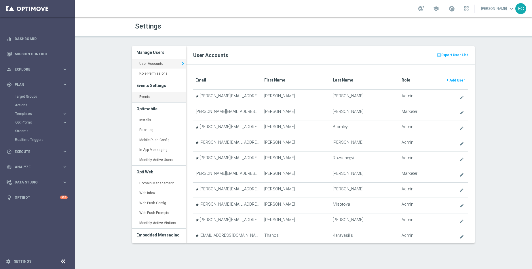
click at [166, 96] on link "Events keyboard_arrow_right" at bounding box center [159, 97] width 54 height 10
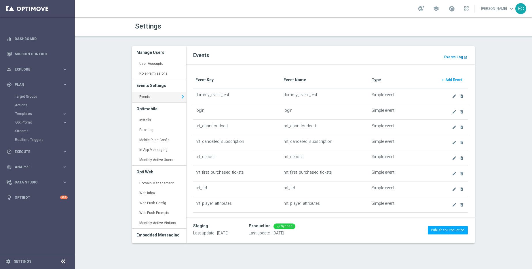
click at [457, 58] on b "Events Log" at bounding box center [453, 57] width 19 height 4
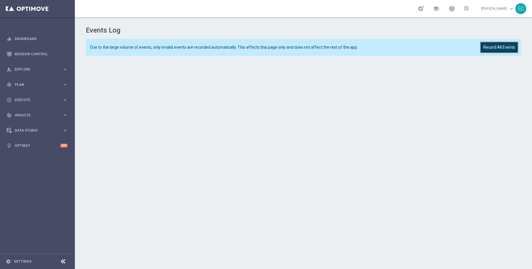
click at [502, 44] on button "Record All Events" at bounding box center [499, 47] width 38 height 11
click at [482, 42] on button "Record All Events" at bounding box center [499, 47] width 38 height 11
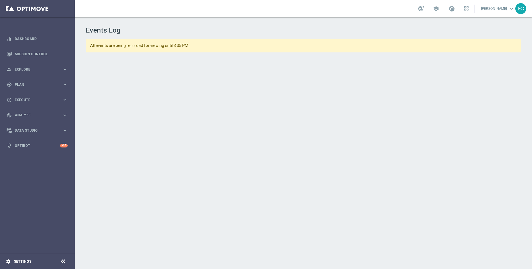
click at [31, 262] on div "settings Settings" at bounding box center [29, 261] width 58 height 5
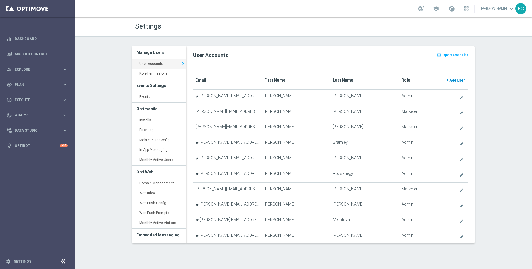
click at [457, 80] on span "Add User" at bounding box center [458, 80] width 16 height 4
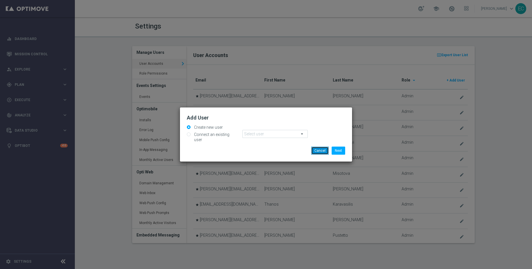
click at [318, 148] on button "Cancel" at bounding box center [320, 151] width 18 height 8
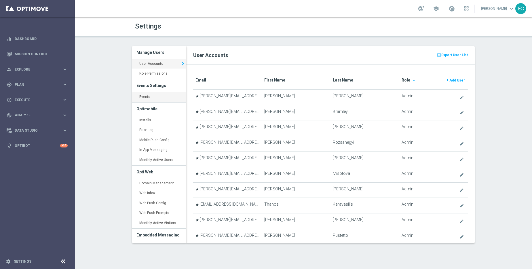
click at [150, 99] on link "Events keyboard_arrow_right" at bounding box center [159, 97] width 54 height 10
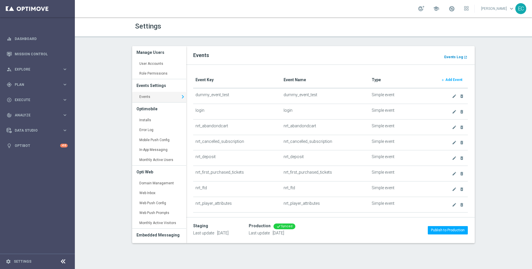
click at [460, 56] on b "Events Log" at bounding box center [453, 57] width 19 height 4
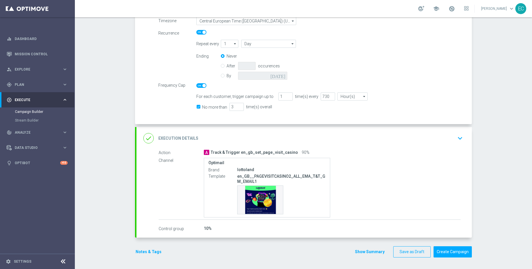
scroll to position [143, 0]
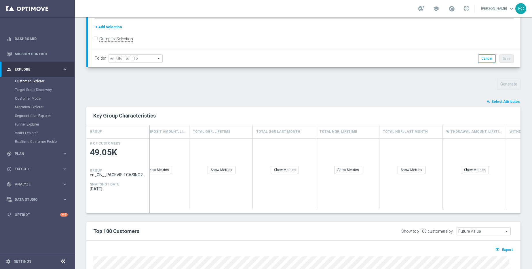
scroll to position [0, 305]
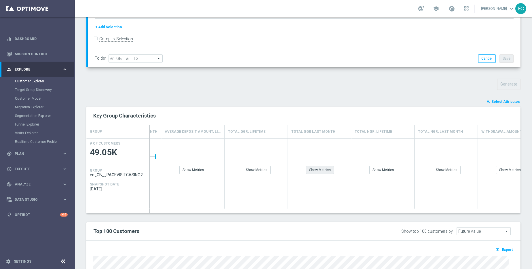
click at [312, 171] on div "Show Metrics" at bounding box center [320, 170] width 28 height 8
click at [337, 171] on div "Show Metrics" at bounding box center [335, 170] width 28 height 8
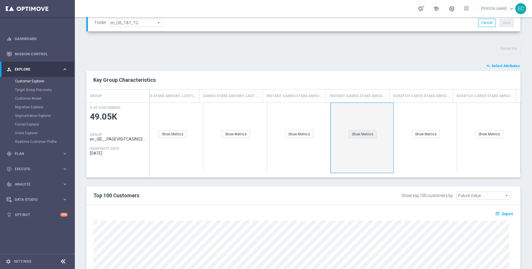
click at [358, 136] on div "Show Metrics" at bounding box center [363, 134] width 28 height 8
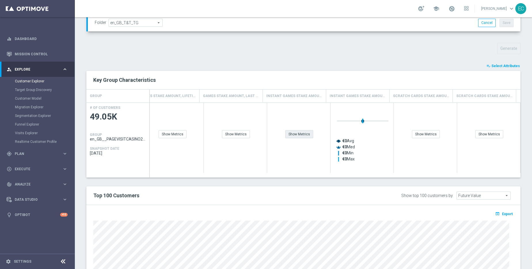
click at [291, 130] on div "Show Metrics" at bounding box center [299, 134] width 28 height 8
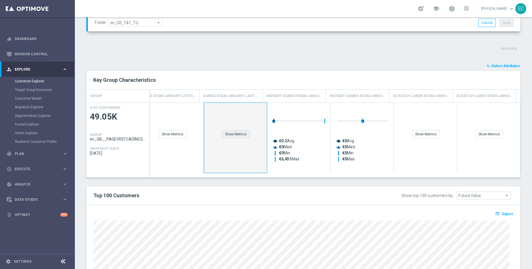
click at [236, 136] on div "Show Metrics" at bounding box center [236, 134] width 28 height 8
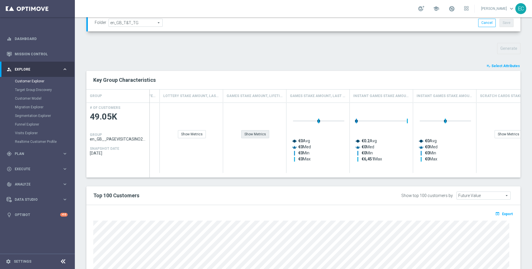
click at [250, 135] on div "Show Metrics" at bounding box center [255, 134] width 28 height 8
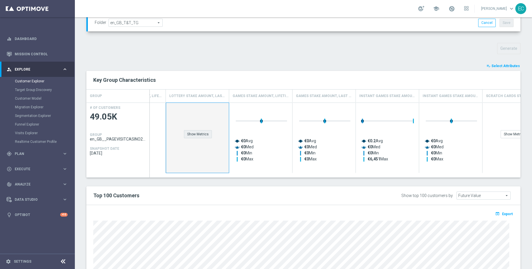
click at [189, 133] on div "Show Metrics" at bounding box center [198, 134] width 28 height 8
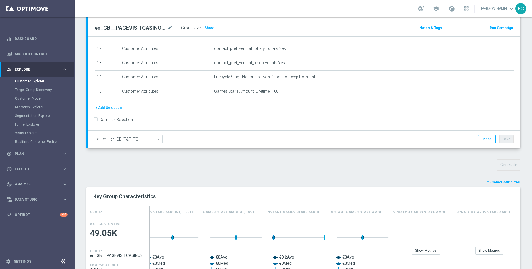
scroll to position [31, 0]
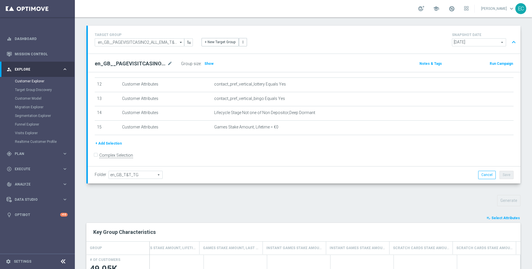
click at [500, 218] on span "Select Attributes" at bounding box center [506, 218] width 29 height 4
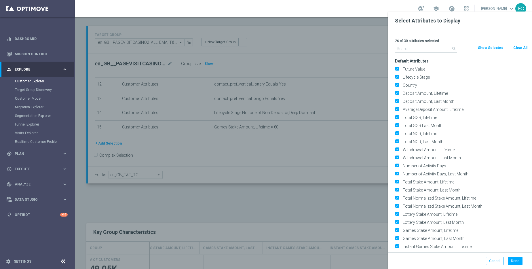
click at [425, 49] on input "text" at bounding box center [426, 49] width 62 height 8
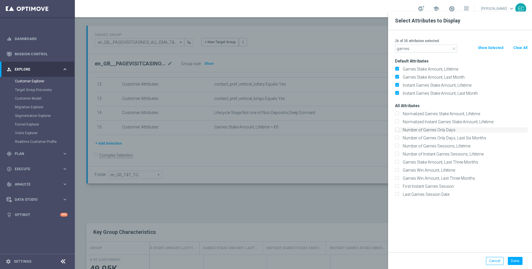
type input "games"
click at [446, 130] on label "Number of Games Only Days" at bounding box center [464, 129] width 127 height 5
click at [399, 130] on input "Number of Games Only Days" at bounding box center [397, 131] width 4 height 4
checkbox input "true"
click at [447, 137] on label "Number of Games Only Days, Last Six Months" at bounding box center [464, 137] width 127 height 5
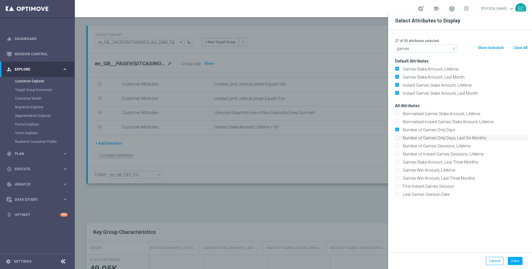
click at [399, 137] on input "Number of Games Only Days, Last Six Months" at bounding box center [397, 139] width 4 height 4
checkbox input "true"
click at [450, 147] on label "Number of Games Sessions, Lifetime" at bounding box center [464, 145] width 127 height 5
click at [399, 147] on input "Number of Games Sessions, Lifetime" at bounding box center [397, 147] width 4 height 4
checkbox input "true"
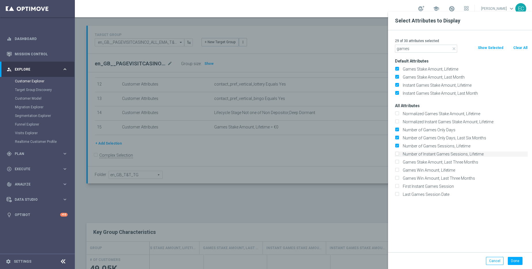
click at [451, 154] on label "Number of Instant Games Sessions, Lifetime" at bounding box center [464, 153] width 127 height 5
click at [399, 154] on input "Number of Instant Games Sessions, Lifetime" at bounding box center [397, 155] width 4 height 4
checkbox input "true"
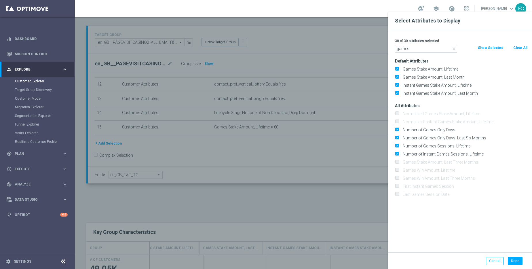
click at [517, 48] on button "Clear All" at bounding box center [520, 48] width 15 height 6
checkbox input "false"
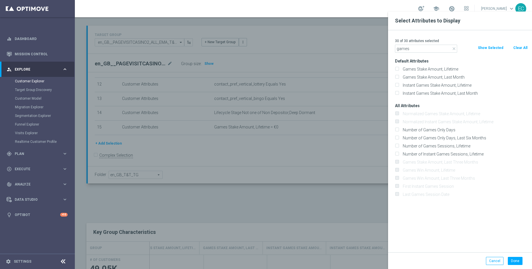
checkbox input "false"
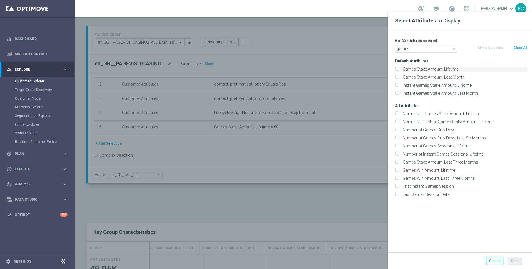
click at [434, 69] on label "Games Stake Amount, Lifetime" at bounding box center [464, 69] width 127 height 5
click at [399, 69] on input "Games Stake Amount, Lifetime" at bounding box center [397, 70] width 4 height 4
checkbox input "true"
click at [434, 75] on label "Games Stake Amount, Last Month" at bounding box center [464, 77] width 127 height 5
click at [399, 76] on input "Games Stake Amount, Last Month" at bounding box center [397, 78] width 4 height 4
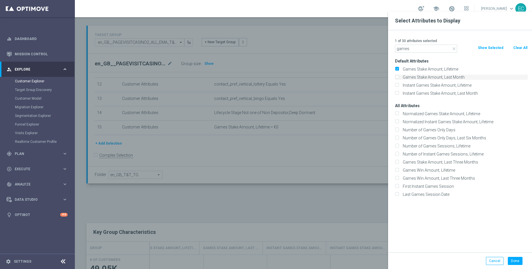
checkbox input "true"
click at [435, 84] on label "Instant Games Stake Amount, Lifetime" at bounding box center [464, 85] width 127 height 5
click at [399, 84] on input "Instant Games Stake Amount, Lifetime" at bounding box center [397, 86] width 4 height 4
checkbox input "true"
click at [437, 96] on label "Instant Games Stake Amount, Last Month" at bounding box center [464, 93] width 127 height 5
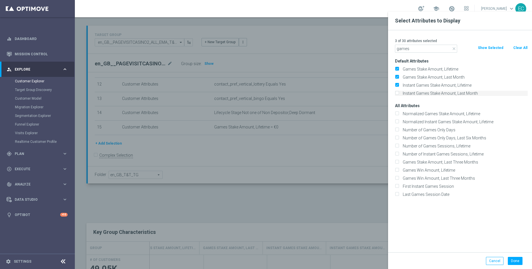
click at [399, 96] on input "Instant Games Stake Amount, Last Month" at bounding box center [397, 94] width 4 height 4
checkbox input "true"
click at [437, 113] on label "Normalized Games Stake Amount, Lifetime" at bounding box center [464, 113] width 127 height 5
click at [399, 113] on input "Normalized Games Stake Amount, Lifetime" at bounding box center [397, 115] width 4 height 4
checkbox input "true"
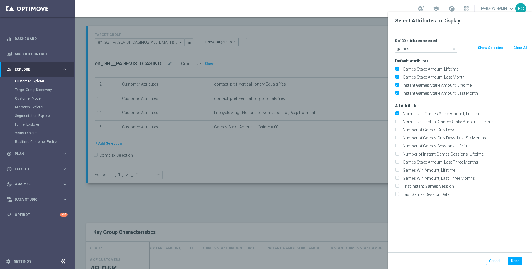
click at [438, 125] on div "Normalized Instant Games Stake Amount, Lifetime" at bounding box center [461, 122] width 141 height 8
click at [438, 131] on label "Number of Games Only Days" at bounding box center [464, 129] width 127 height 5
click at [399, 131] on input "Number of Games Only Days" at bounding box center [397, 131] width 4 height 4
checkbox input "true"
click at [443, 122] on label "Normalized Instant Games Stake Amount, Lifetime" at bounding box center [464, 121] width 127 height 5
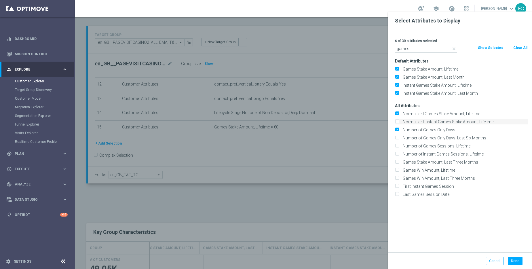
click at [399, 122] on input "Normalized Instant Games Stake Amount, Lifetime" at bounding box center [397, 123] width 4 height 4
checkbox input "true"
click at [443, 146] on label "Number of Games Sessions, Lifetime" at bounding box center [464, 145] width 127 height 5
click at [399, 146] on input "Number of Games Sessions, Lifetime" at bounding box center [397, 147] width 4 height 4
checkbox input "true"
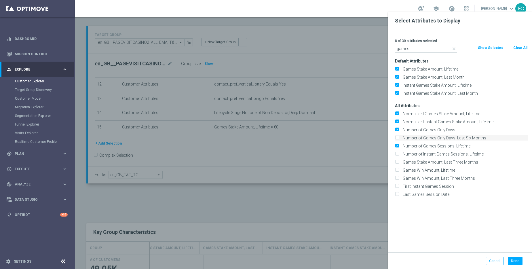
click at [446, 140] on label "Number of Games Only Days, Last Six Months" at bounding box center [464, 137] width 127 height 5
click at [399, 140] on input "Number of Games Only Days, Last Six Months" at bounding box center [397, 139] width 4 height 4
checkbox input "true"
click at [444, 157] on div "Number of Instant Games Sessions, Lifetime" at bounding box center [461, 154] width 141 height 8
click at [443, 152] on label "Number of Instant Games Sessions, Lifetime" at bounding box center [464, 153] width 127 height 5
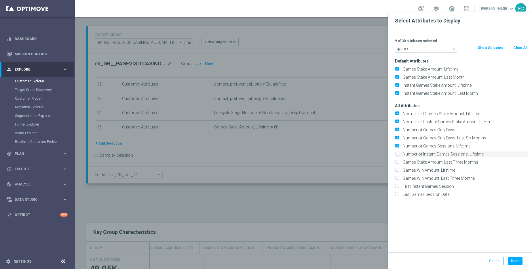
click at [399, 153] on input "Number of Instant Games Sessions, Lifetime" at bounding box center [397, 155] width 4 height 4
checkbox input "true"
click at [443, 160] on label "Games Stake Amount, Last Three Months" at bounding box center [464, 162] width 127 height 5
click at [399, 161] on input "Games Stake Amount, Last Three Months" at bounding box center [397, 163] width 4 height 4
checkbox input "true"
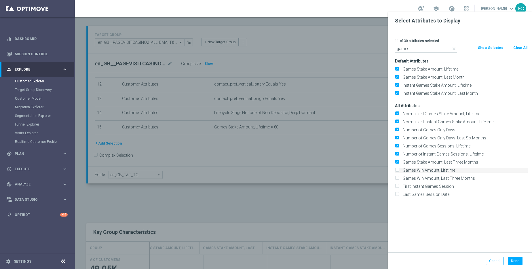
click at [444, 169] on label "Games Win Amount, Lifetime" at bounding box center [464, 170] width 127 height 5
click at [399, 169] on input "Games Win Amount, Lifetime" at bounding box center [397, 171] width 4 height 4
checkbox input "true"
click at [445, 180] on label "Games Win Amount, Last Three Months" at bounding box center [464, 178] width 127 height 5
click at [399, 180] on input "Games Win Amount, Last Three Months" at bounding box center [397, 179] width 4 height 4
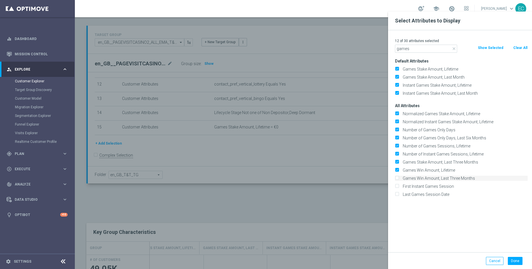
checkbox input "true"
click at [444, 189] on div "First Instant Games Session" at bounding box center [461, 186] width 141 height 8
click at [446, 185] on label "First Instant Games Session" at bounding box center [464, 186] width 127 height 5
click at [399, 185] on input "First Instant Games Session" at bounding box center [397, 187] width 4 height 4
checkbox input "true"
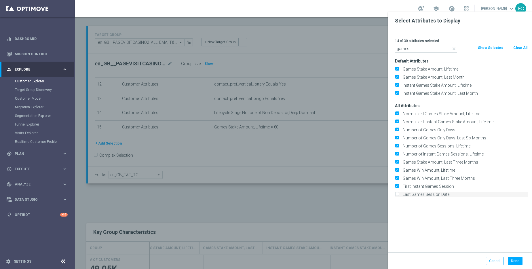
click at [443, 194] on label "Last Games Session Date" at bounding box center [464, 194] width 127 height 5
click at [399, 194] on input "Last Games Session Date" at bounding box center [397, 195] width 4 height 4
checkbox input "true"
click at [519, 261] on button "Done" at bounding box center [515, 261] width 15 height 8
type input "Search"
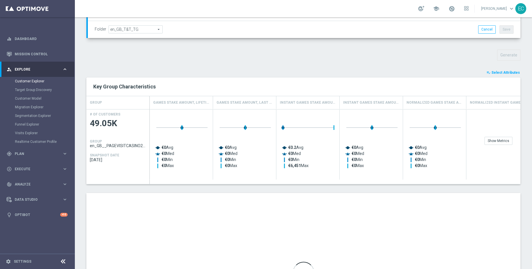
scroll to position [164, 0]
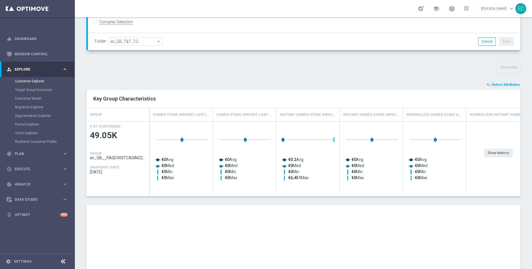
click at [506, 153] on div "Show Metrics" at bounding box center [499, 153] width 28 height 8
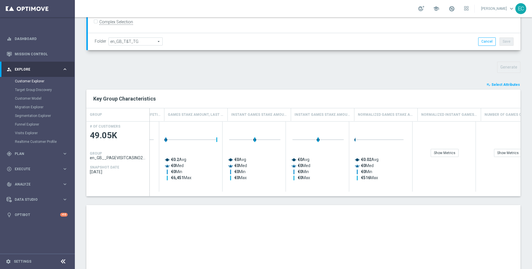
scroll to position [0, 0]
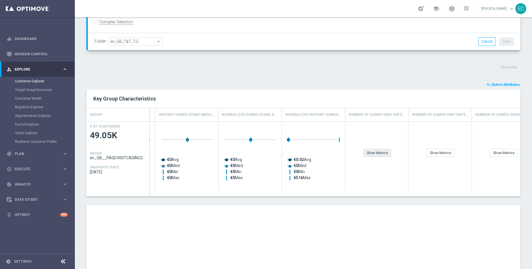
click at [378, 151] on div "Show Metrics" at bounding box center [377, 153] width 28 height 8
click at [446, 152] on div "Show Metrics" at bounding box center [441, 153] width 28 height 8
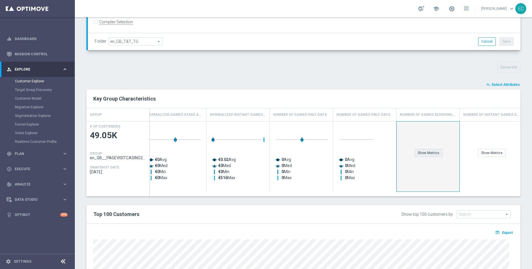
click at [435, 152] on div "Show Metrics" at bounding box center [429, 153] width 28 height 8
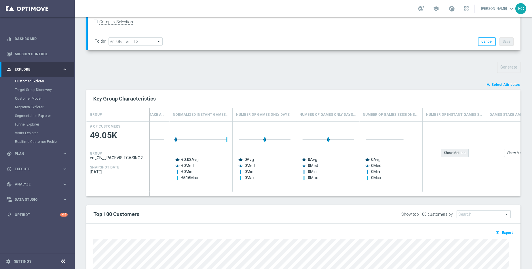
click at [449, 151] on div "Show Metrics" at bounding box center [455, 153] width 28 height 8
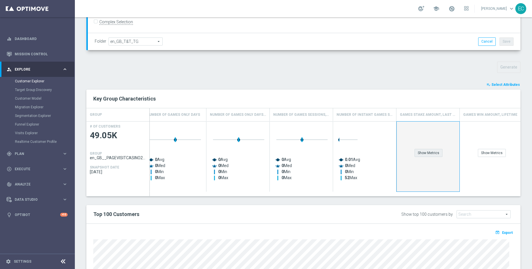
click at [437, 152] on div "Show Metrics" at bounding box center [429, 153] width 28 height 8
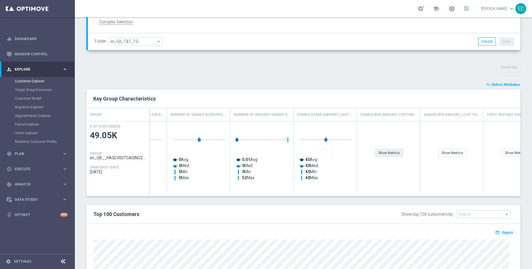
click at [393, 156] on div "Show Metrics" at bounding box center [389, 153] width 28 height 8
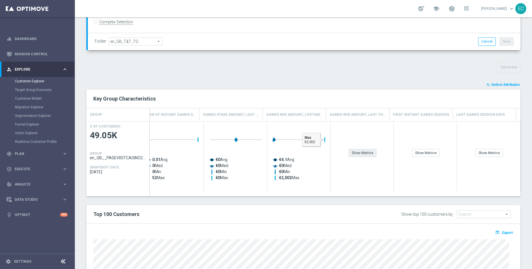
click at [365, 155] on div "Show Metrics" at bounding box center [363, 153] width 28 height 8
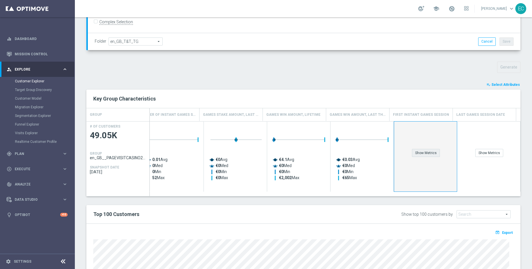
click at [426, 151] on div "Show Metrics" at bounding box center [426, 153] width 28 height 8
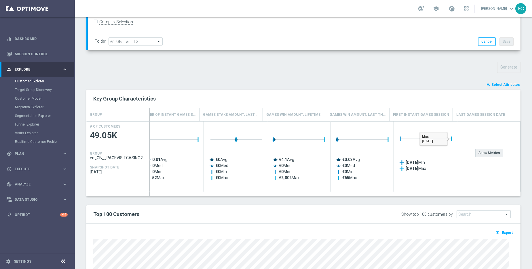
click at [483, 157] on div "Show Metrics" at bounding box center [490, 153] width 28 height 8
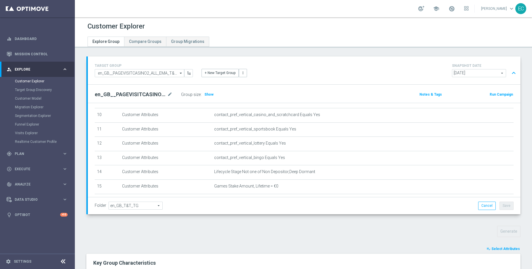
scroll to position [172, 0]
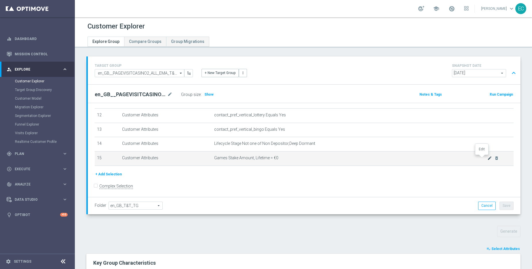
click at [488, 158] on icon "mode_edit" at bounding box center [490, 158] width 5 height 5
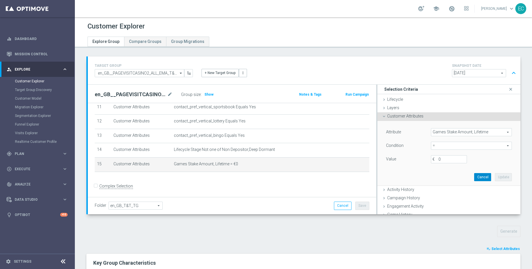
click at [474, 177] on button "Cancel" at bounding box center [482, 177] width 17 height 8
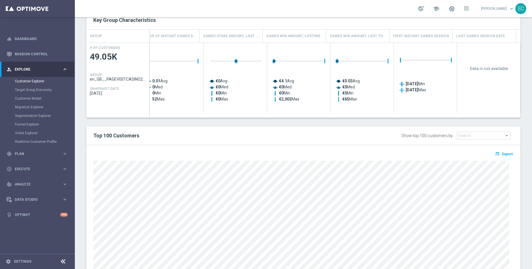
scroll to position [242, 0]
click at [502, 156] on span "Export" at bounding box center [507, 155] width 11 height 4
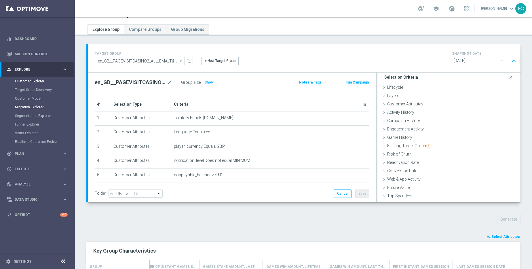
scroll to position [0, 0]
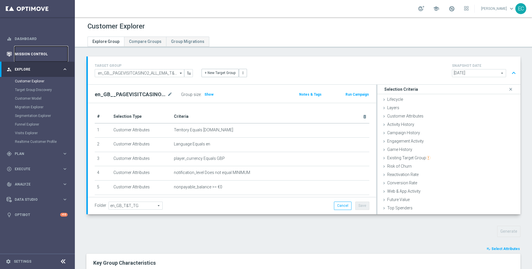
click at [25, 56] on link "Mission Control" at bounding box center [41, 53] width 53 height 15
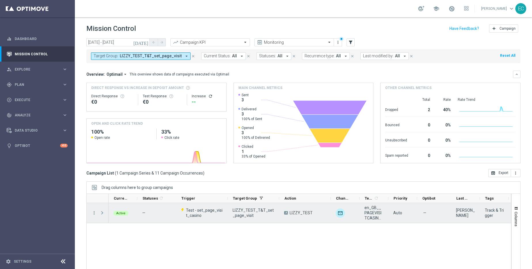
click at [101, 211] on span "Press SPACE to select this row." at bounding box center [102, 213] width 5 height 5
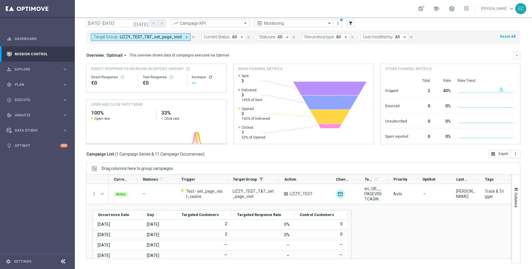
scroll to position [19, 0]
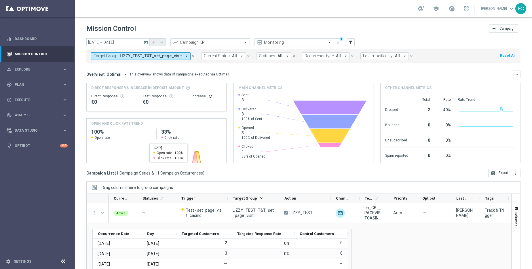
scroll to position [19, 0]
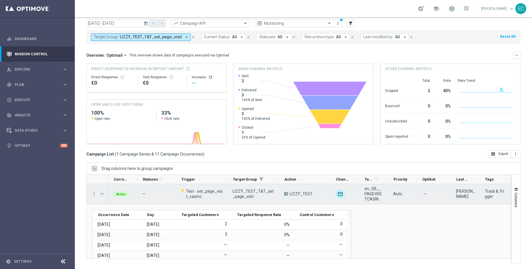
click at [101, 193] on span "Press SPACE to select this row." at bounding box center [102, 194] width 5 height 5
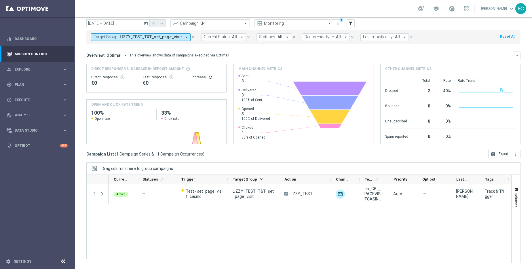
click at [191, 37] on icon "close" at bounding box center [193, 37] width 4 height 4
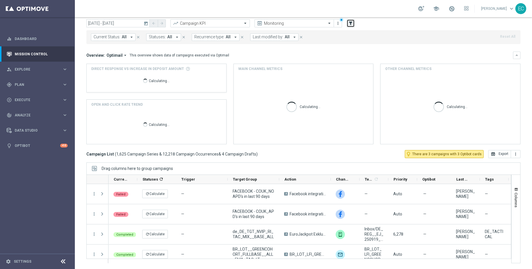
click at [351, 26] on button "filter_alt" at bounding box center [351, 23] width 8 height 8
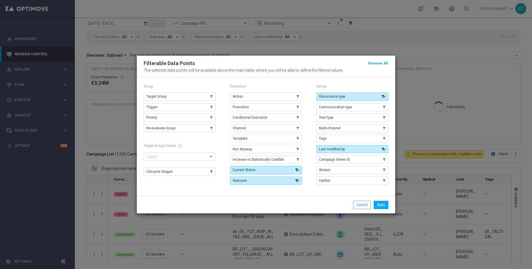
drag, startPoint x: 261, startPoint y: 96, endPoint x: 272, endPoint y: 73, distance: 25.6
click at [272, 73] on div "Filterable Data Points Remove All The selected data points will be available ab…" at bounding box center [266, 135] width 259 height 158
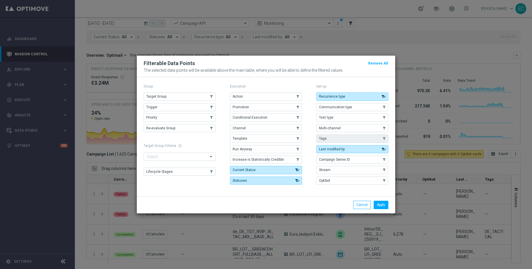
click at [337, 135] on button "Tags" at bounding box center [353, 139] width 72 height 8
click at [381, 205] on button "Apply" at bounding box center [381, 205] width 15 height 8
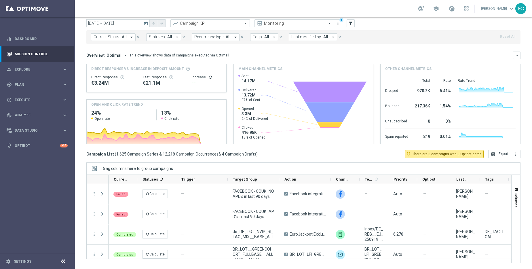
click at [264, 36] on span "All" at bounding box center [266, 37] width 5 height 5
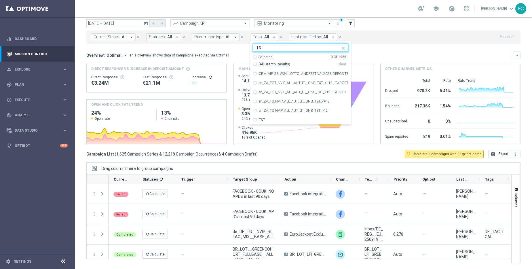
type input "T"
type input "G"
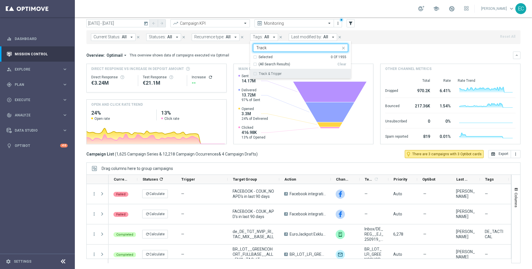
click at [294, 74] on div "Track & Trigger" at bounding box center [303, 73] width 89 height 3
type input "Track"
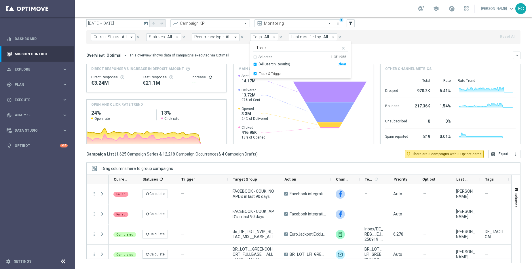
click at [376, 41] on div "Current Status: All arrow_drop_down close Statuses: All arrow_drop_down close R…" at bounding box center [303, 37] width 434 height 14
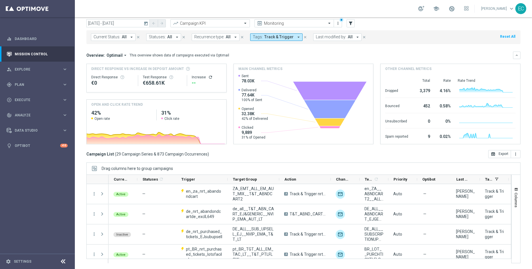
click at [144, 23] on icon "today" at bounding box center [146, 23] width 5 height 5
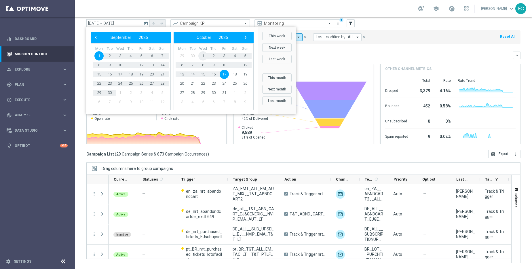
click at [202, 58] on span "1" at bounding box center [202, 55] width 9 height 9
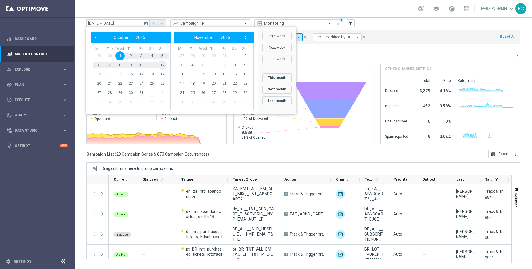
click at [159, 64] on span "12" at bounding box center [162, 64] width 9 height 9
type input "[DATE] - [DATE]"
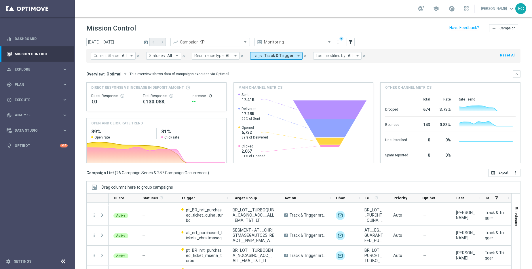
scroll to position [0, 0]
click at [351, 42] on icon "filter_alt" at bounding box center [350, 42] width 5 height 5
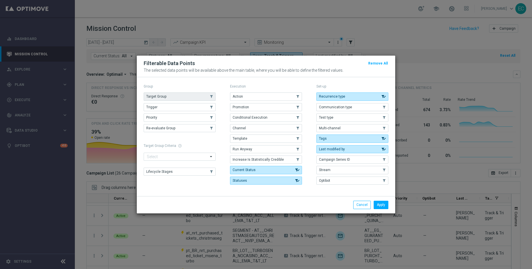
click at [199, 97] on button "Target Group" at bounding box center [180, 96] width 72 height 8
click at [378, 203] on button "Apply" at bounding box center [381, 205] width 15 height 8
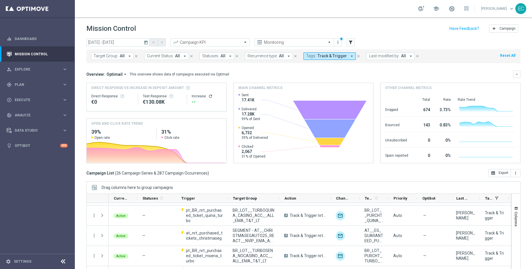
click at [124, 54] on button "Target Group: All arrow_drop_down" at bounding box center [112, 55] width 43 height 7
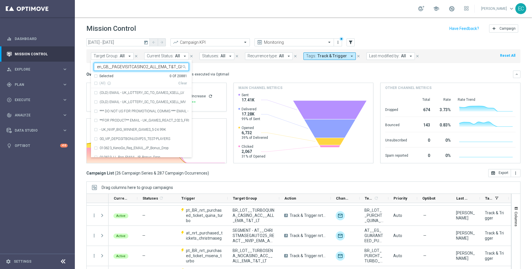
scroll to position [0, 8]
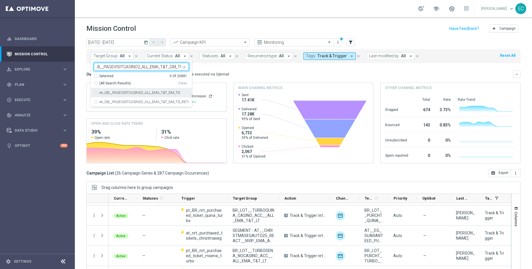
click at [133, 95] on div "en_GB__PAGEVISITCASINO2_ALL_EMA_T&T_GM_TG" at bounding box center [141, 92] width 95 height 9
type input "en_GB__PAGEVISITCASINO2_ALL_EMA_T&T_GM_TG"
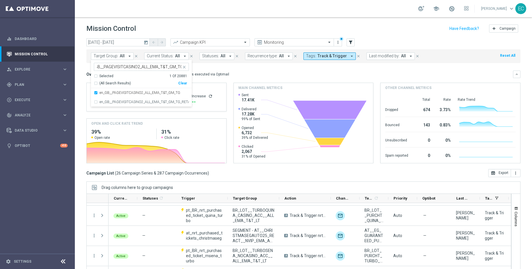
scroll to position [0, 0]
click at [187, 26] on div "Mission Control add Campaign" at bounding box center [303, 28] width 434 height 11
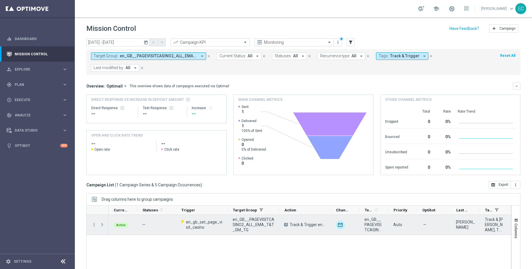
click at [101, 225] on span at bounding box center [102, 224] width 5 height 5
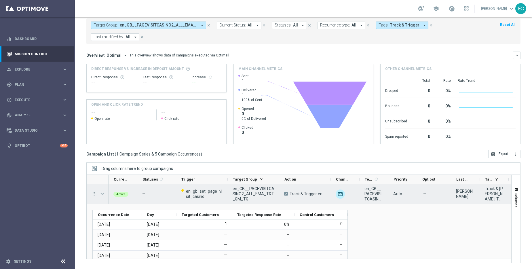
click at [96, 194] on icon "more_vert" at bounding box center [94, 193] width 5 height 5
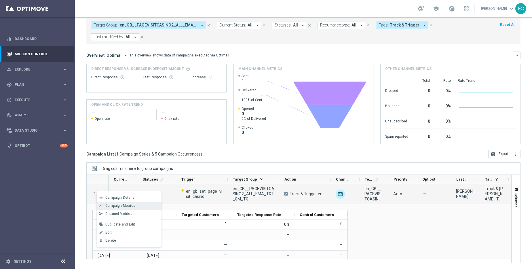
click at [129, 209] on div "show_chart Campaign Metrics" at bounding box center [129, 206] width 65 height 8
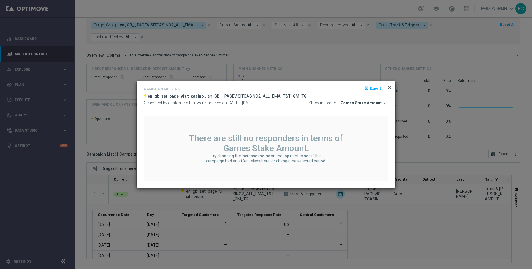
click at [390, 88] on span "close" at bounding box center [389, 87] width 5 height 5
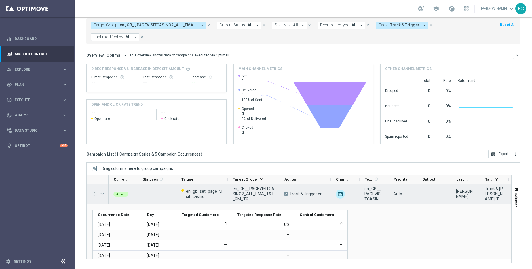
click at [92, 192] on icon "more_vert" at bounding box center [94, 193] width 5 height 5
click at [108, 196] on span "Campaign Details" at bounding box center [119, 198] width 29 height 4
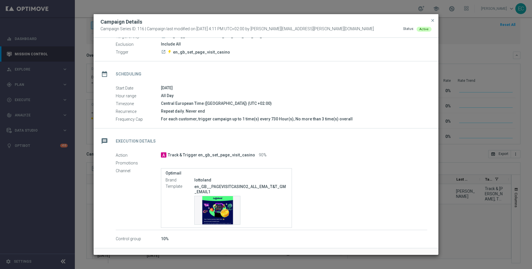
scroll to position [46, 0]
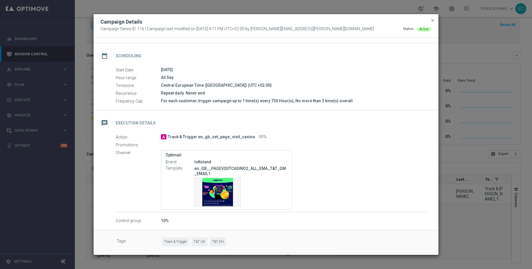
click at [430, 23] on button "close" at bounding box center [433, 20] width 6 height 7
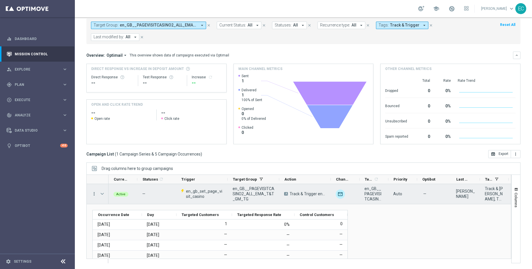
click at [94, 195] on icon "more_vert" at bounding box center [94, 193] width 5 height 5
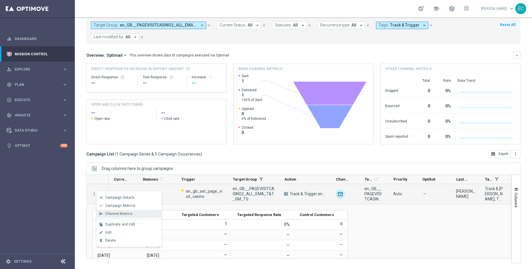
click at [122, 212] on span "Channel Metrics" at bounding box center [118, 214] width 27 height 4
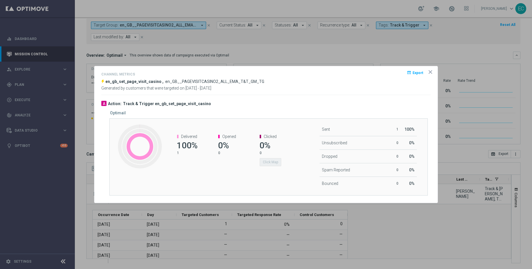
click at [189, 146] on span "100%" at bounding box center [187, 145] width 21 height 10
drag, startPoint x: 189, startPoint y: 146, endPoint x: 288, endPoint y: 172, distance: 102.0
click at [288, 172] on div "Delivered 100% 1 Opened 0% 0 Clicked 0% 0 Click Map" at bounding box center [229, 149] width 132 height 43
click at [288, 172] on div "Clicked 0% 0 Click Map" at bounding box center [270, 149] width 41 height 43
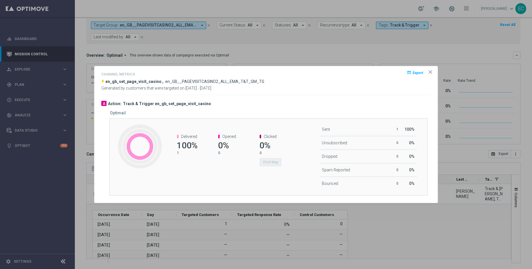
click at [431, 69] on icon "icon" at bounding box center [431, 72] width 6 height 6
